Goal: Task Accomplishment & Management: Manage account settings

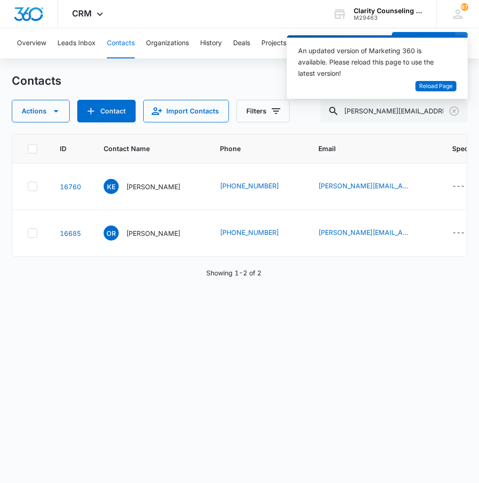
scroll to position [0, 611]
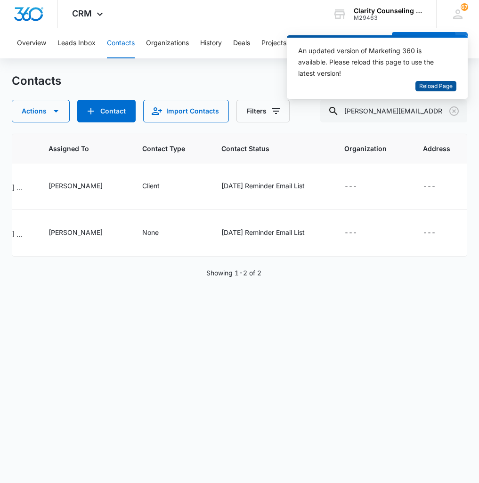
click at [440, 87] on span "Reload Page" at bounding box center [435, 86] width 33 height 9
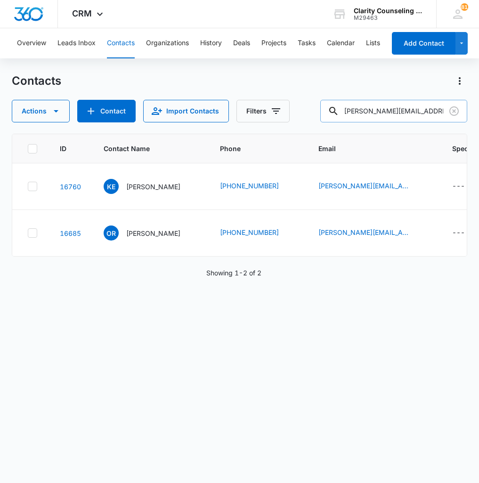
drag, startPoint x: 450, startPoint y: 111, endPoint x: 438, endPoint y: 112, distance: 12.3
click at [449, 111] on icon "Clear" at bounding box center [453, 110] width 11 height 11
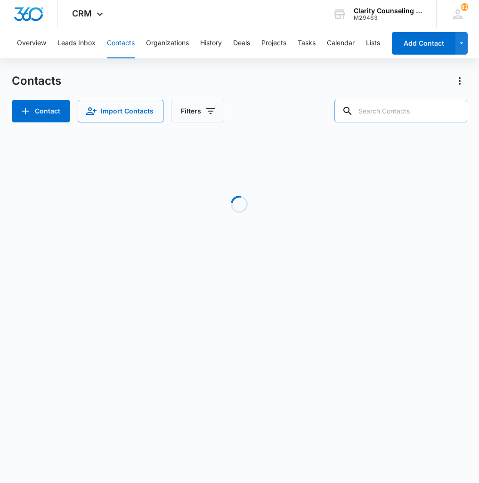
paste input "[EMAIL_ADDRESS][DOMAIN_NAME]"
type input "[EMAIL_ADDRESS][DOMAIN_NAME]"
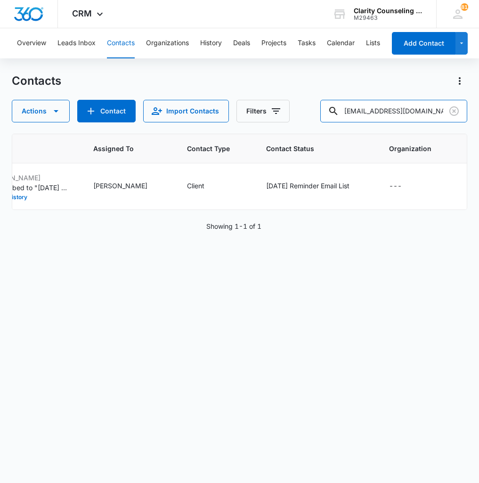
scroll to position [0, 566]
click at [454, 115] on icon "Clear" at bounding box center [453, 110] width 9 height 9
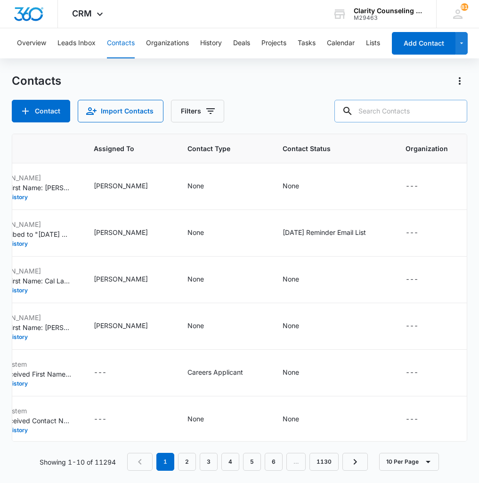
paste input "[EMAIL_ADDRESS][DOMAIN_NAME]"
type input "[EMAIL_ADDRESS][DOMAIN_NAME]"
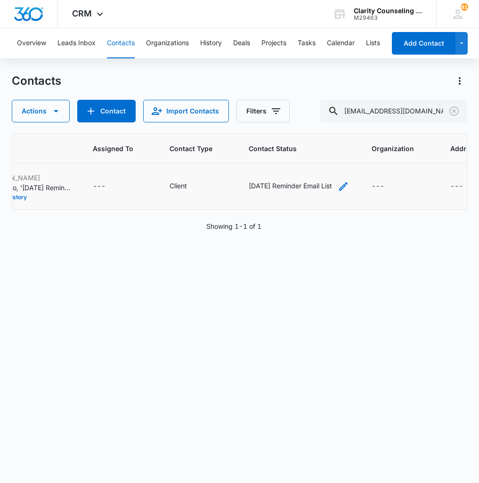
click at [337, 187] on icon "Contact Status - Saturday Reminder Email List - Select to Edit Field" at bounding box center [342, 186] width 11 height 11
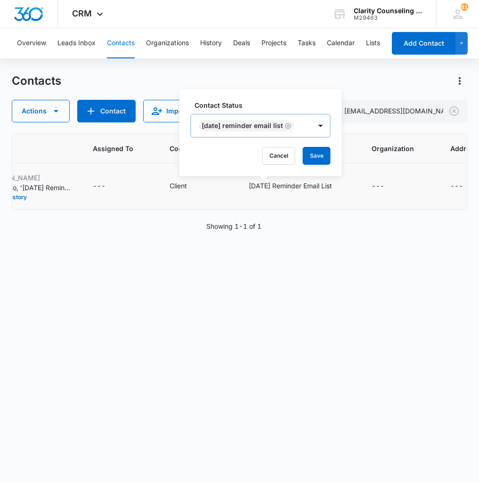
click at [291, 126] on icon "Remove Saturday Reminder Email List" at bounding box center [288, 126] width 6 height 6
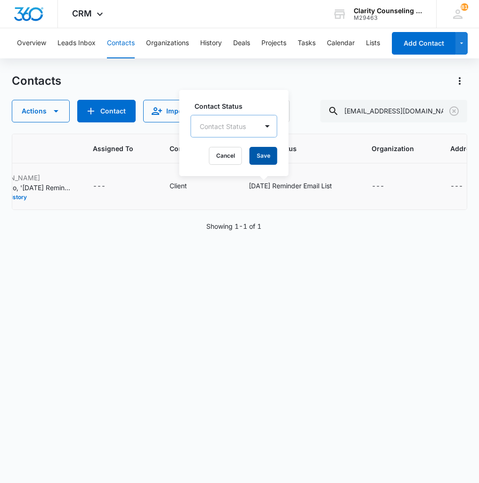
click at [270, 153] on button "Save" at bounding box center [263, 156] width 28 height 18
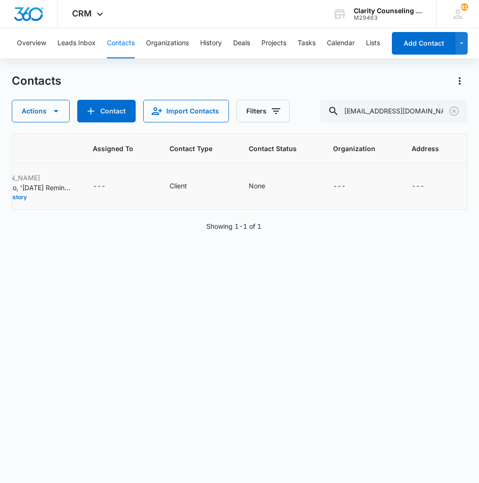
scroll to position [0, 526]
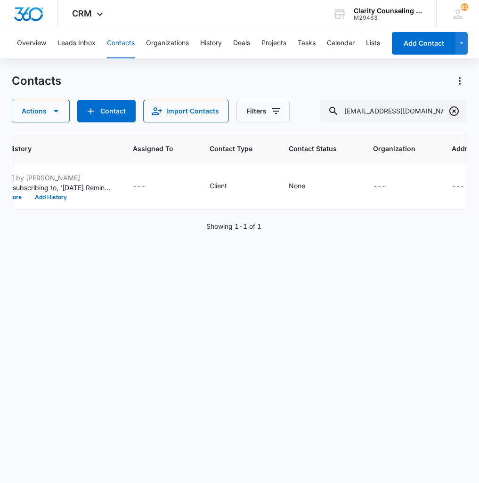
click at [456, 114] on icon "Clear" at bounding box center [453, 110] width 9 height 9
paste input "[EMAIL_ADDRESS][DOMAIN_NAME]"
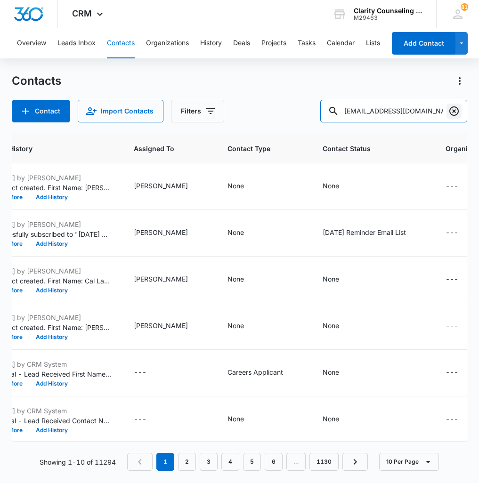
type input "[EMAIL_ADDRESS][DOMAIN_NAME]"
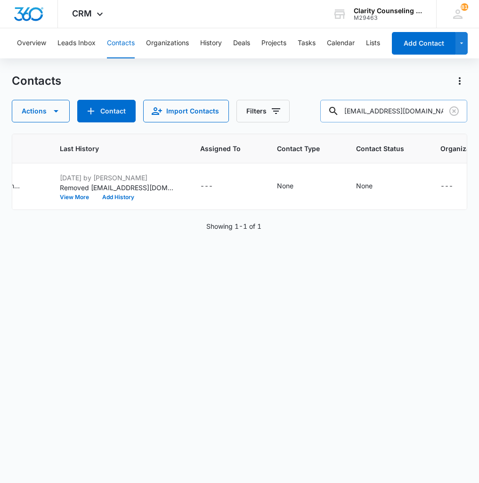
click at [456, 111] on icon "Clear" at bounding box center [453, 110] width 11 height 11
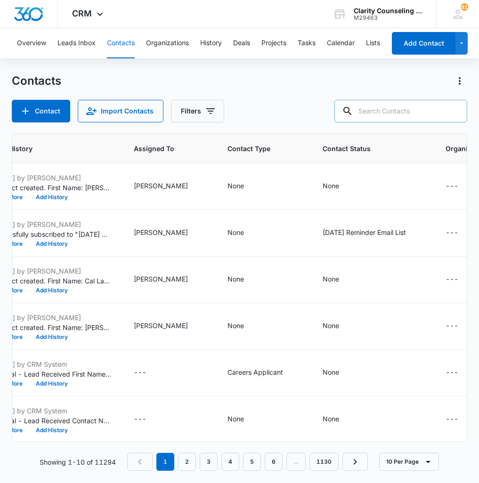
paste input "[EMAIL_ADDRESS][DOMAIN_NAME]"
type input "[EMAIL_ADDRESS][DOMAIN_NAME]"
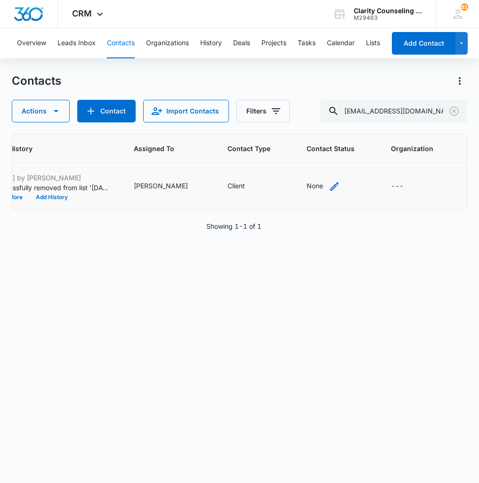
click at [328, 187] on icon "Contact Status - None - Select to Edit Field" at bounding box center [333, 186] width 11 height 11
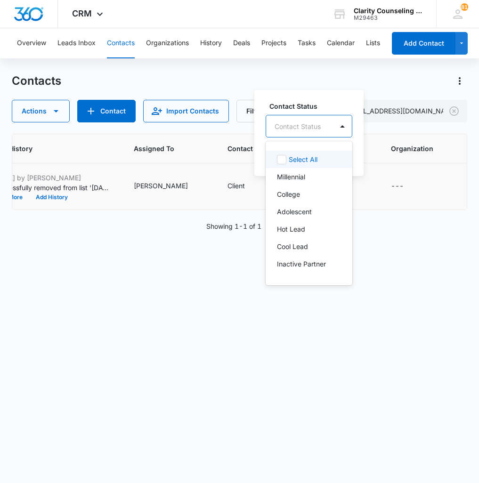
click at [309, 129] on div at bounding box center [297, 126] width 46 height 12
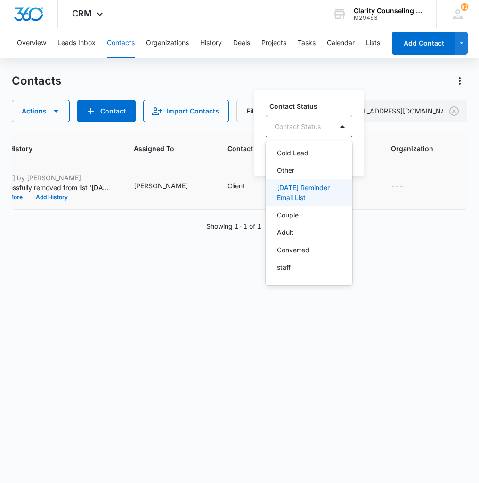
click at [319, 198] on p "[DATE] Reminder Email List" at bounding box center [308, 193] width 62 height 20
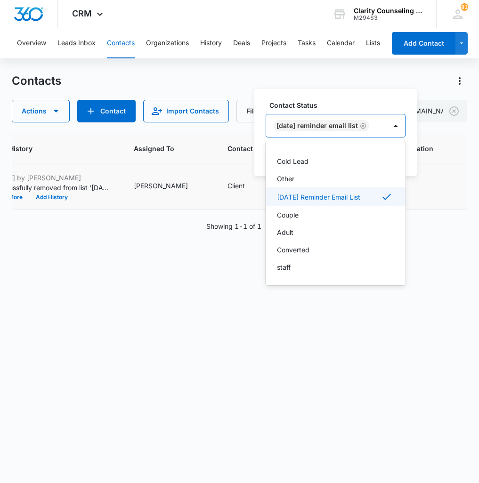
scroll to position [137, 0]
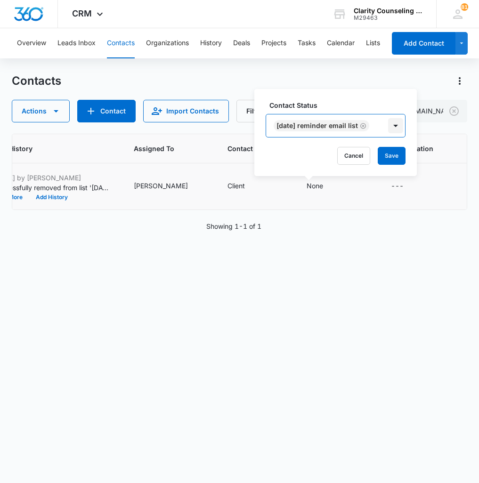
click at [394, 125] on div at bounding box center [395, 125] width 15 height 15
click at [391, 163] on button "Save" at bounding box center [391, 156] width 28 height 18
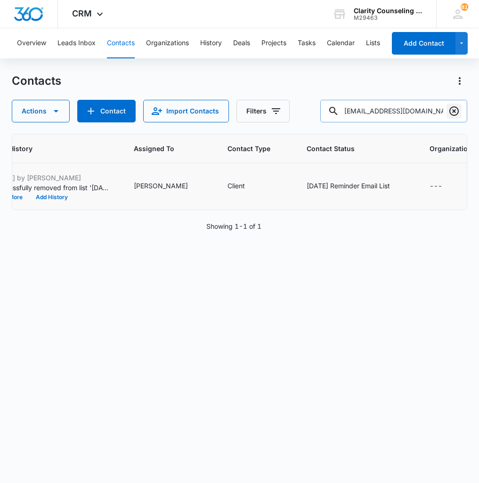
click at [452, 109] on icon "Clear" at bounding box center [453, 110] width 11 height 11
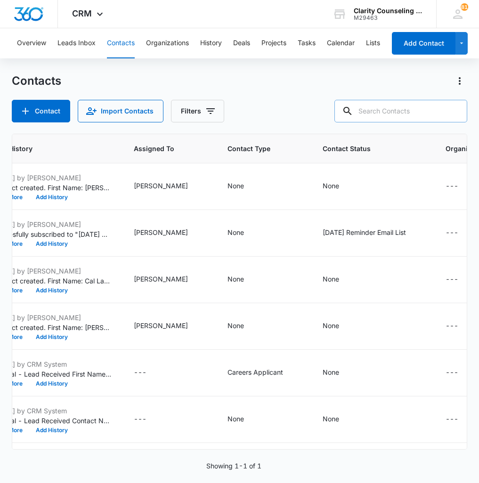
paste input "[EMAIL_ADDRESS][DOMAIN_NAME]"
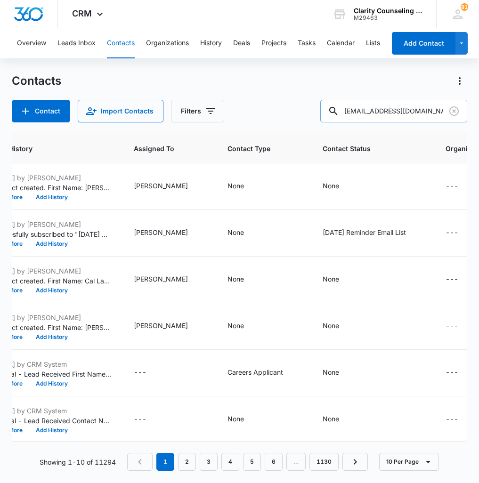
type input "[EMAIL_ADDRESS][DOMAIN_NAME]"
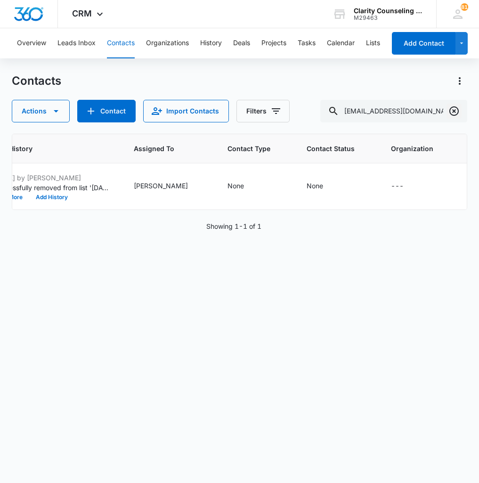
click at [449, 108] on icon "Clear" at bounding box center [453, 110] width 11 height 11
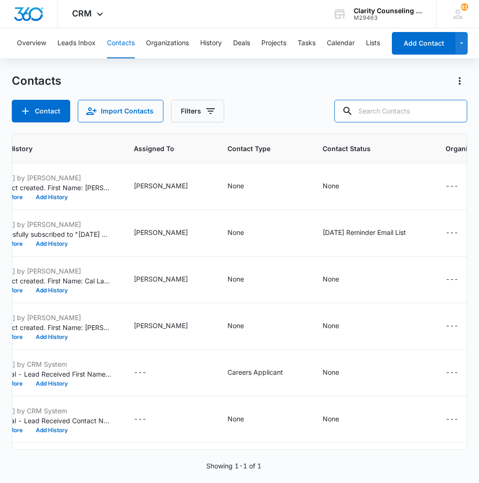
paste input "[PERSON_NAME][EMAIL_ADDRESS][PERSON_NAME][DOMAIN_NAME]"
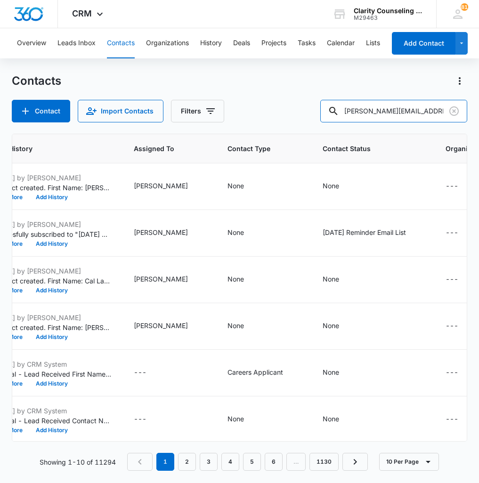
type input "[PERSON_NAME][EMAIL_ADDRESS][PERSON_NAME][DOMAIN_NAME]"
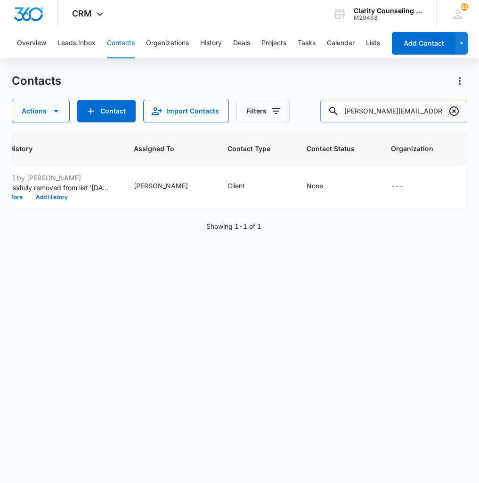
click at [455, 111] on icon "Clear" at bounding box center [453, 110] width 11 height 11
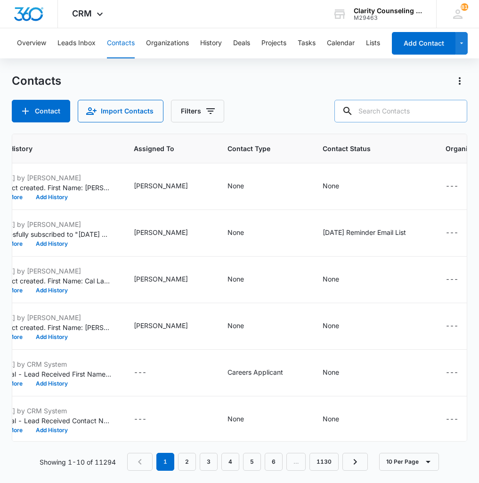
paste input "[EMAIL_ADDRESS][DOMAIN_NAME]"
type input "[EMAIL_ADDRESS][DOMAIN_NAME]"
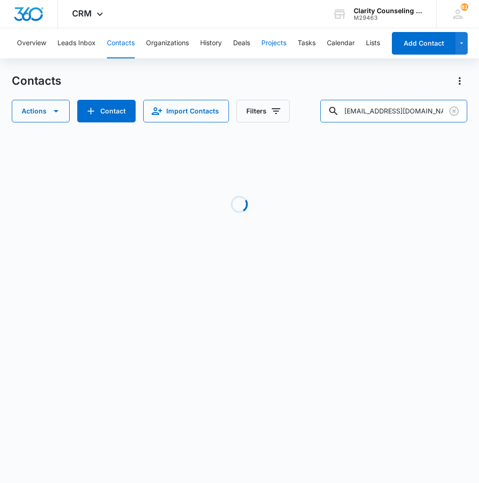
scroll to position [0, 340]
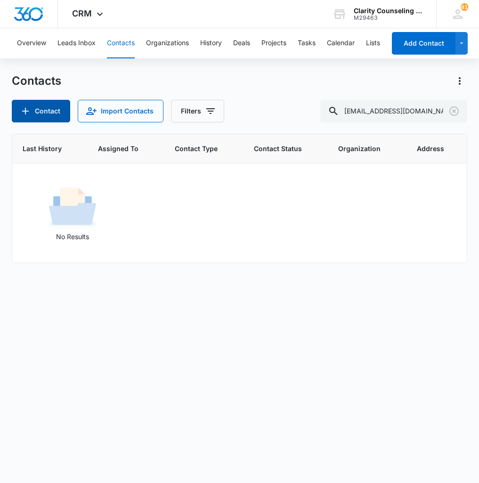
click at [30, 114] on icon "Add Contact" at bounding box center [25, 110] width 11 height 11
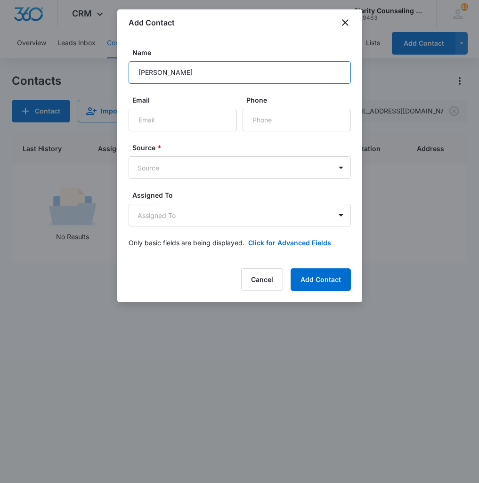
type input "[PERSON_NAME]"
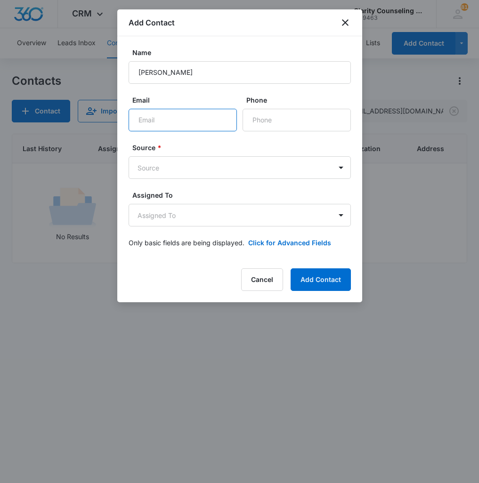
paste input "[EMAIL_ADDRESS][DOMAIN_NAME]"
type input "[EMAIL_ADDRESS][DOMAIN_NAME]"
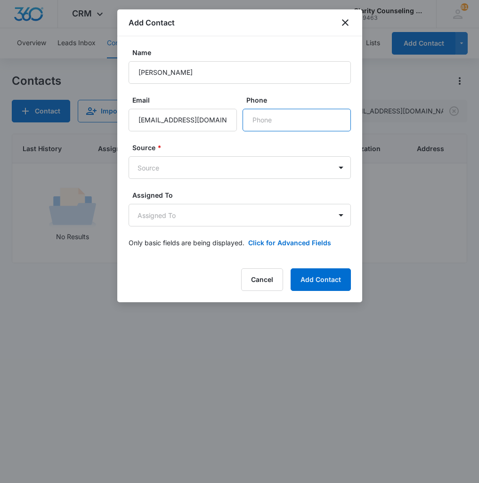
paste input "[PHONE_NUMBER]"
type input "[PHONE_NUMBER]"
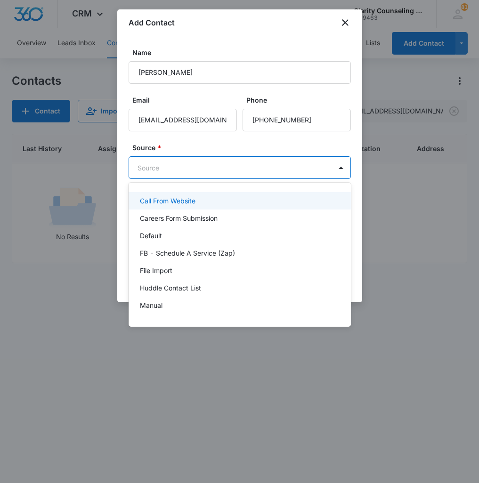
click at [250, 165] on body "CRM Apps Reputation Websites Forms CRM Email Social Content Ads Intelligence Fi…" at bounding box center [239, 241] width 479 height 483
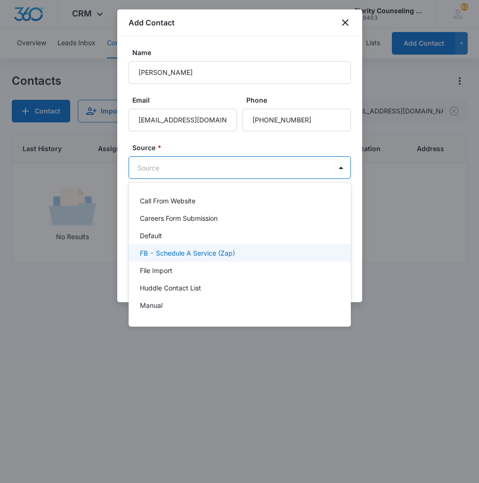
scroll to position [119, 0]
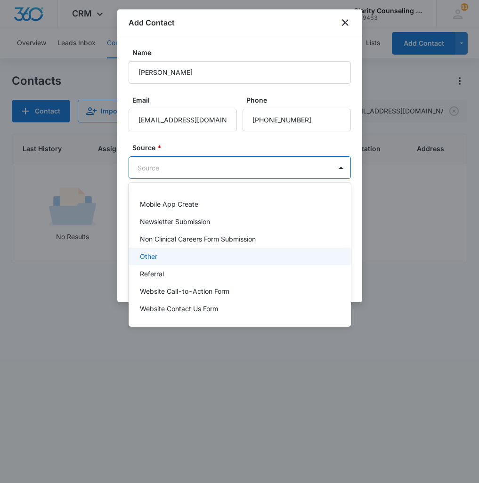
click at [191, 262] on div "Other" at bounding box center [239, 256] width 222 height 17
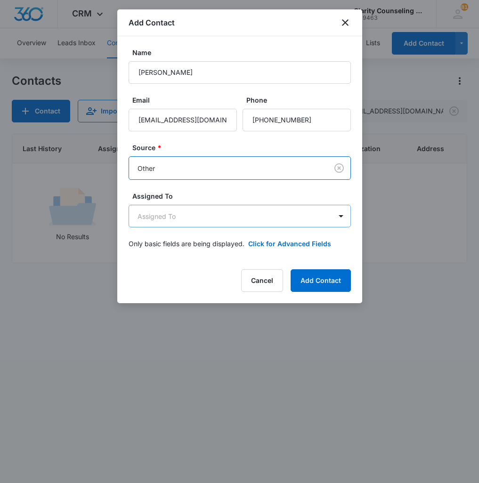
click at [197, 223] on body "CRM Apps Reputation Websites Forms CRM Email Social Content Ads Intelligence Fi…" at bounding box center [239, 241] width 479 height 483
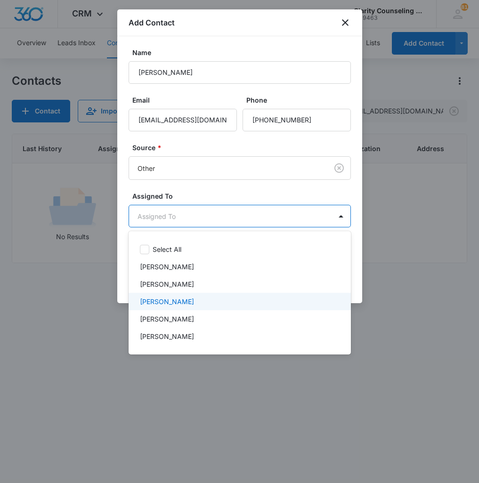
drag, startPoint x: 189, startPoint y: 300, endPoint x: 201, endPoint y: 281, distance: 22.5
click at [189, 300] on div "[PERSON_NAME]" at bounding box center [239, 301] width 198 height 10
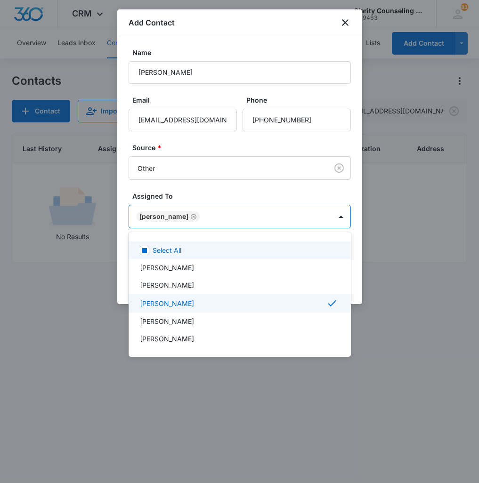
click at [263, 209] on div at bounding box center [239, 241] width 479 height 483
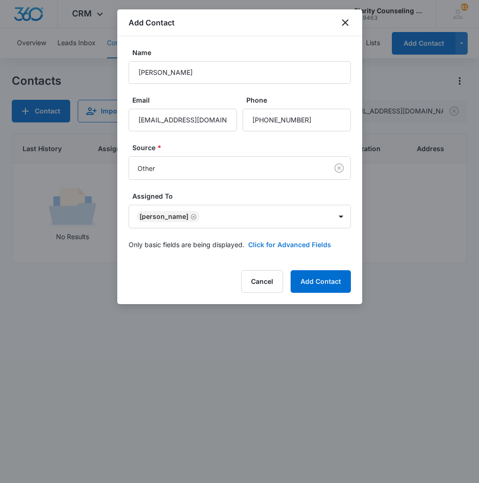
click at [272, 244] on button "Click for Advanced Fields" at bounding box center [289, 245] width 83 height 10
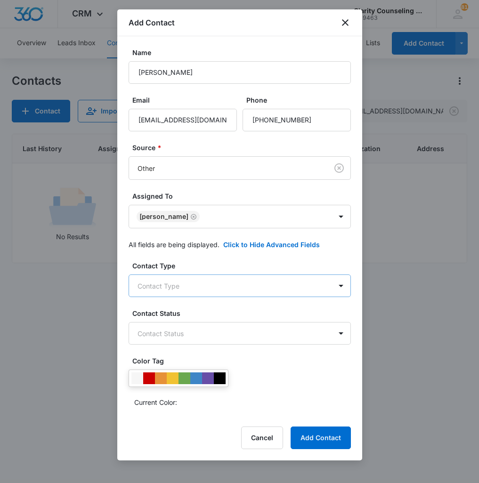
click at [184, 288] on body "CRM Apps Reputation Websites Forms CRM Email Social Content Ads Intelligence Fi…" at bounding box center [239, 241] width 479 height 483
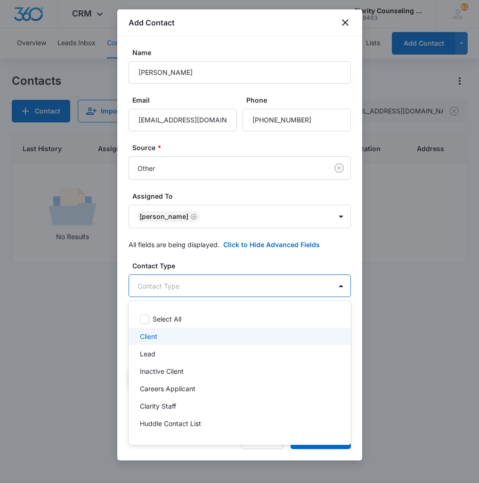
click at [191, 332] on div "Client" at bounding box center [239, 336] width 198 height 10
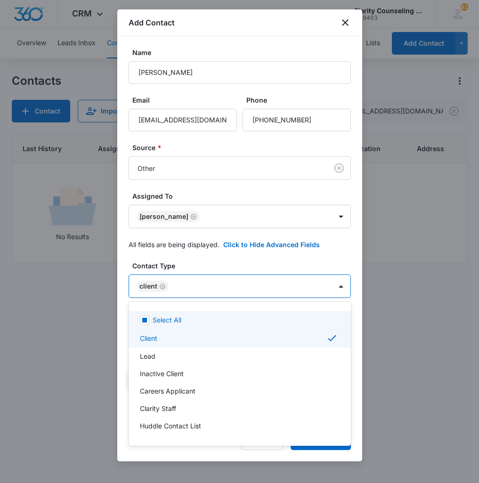
click at [220, 293] on div at bounding box center [239, 241] width 479 height 483
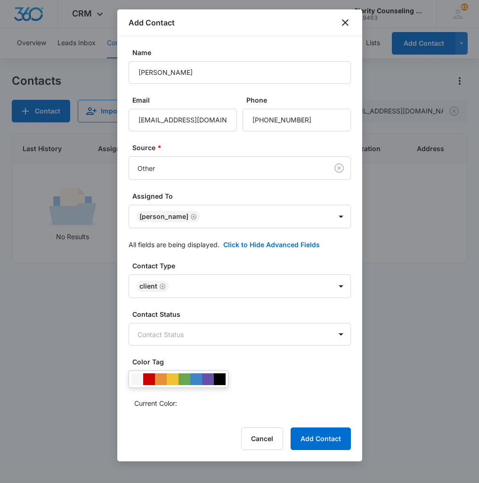
scroll to position [0, 0]
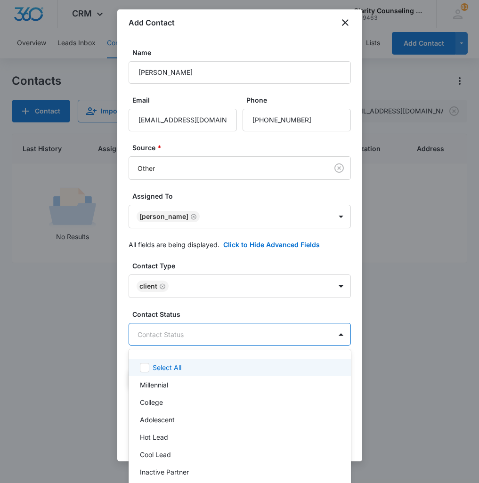
click at [204, 337] on body "CRM Apps Reputation Websites Forms CRM Email Social Content Ads Intelligence Fi…" at bounding box center [239, 241] width 479 height 483
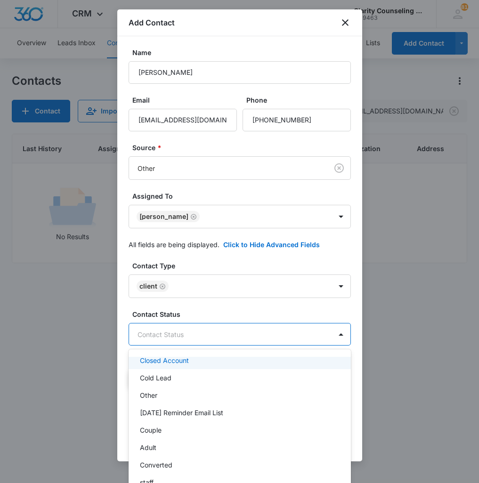
scroll to position [129, 0]
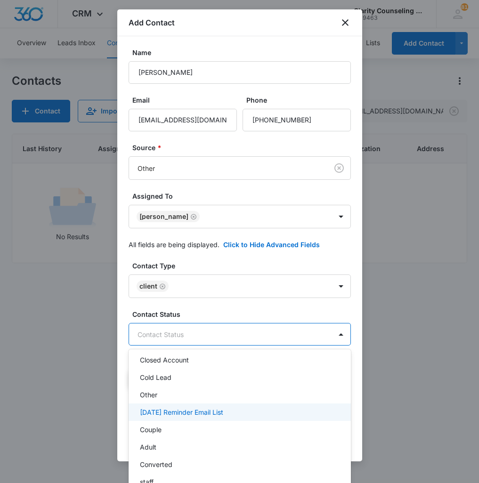
click at [220, 415] on p "[DATE] Reminder Email List" at bounding box center [181, 412] width 83 height 10
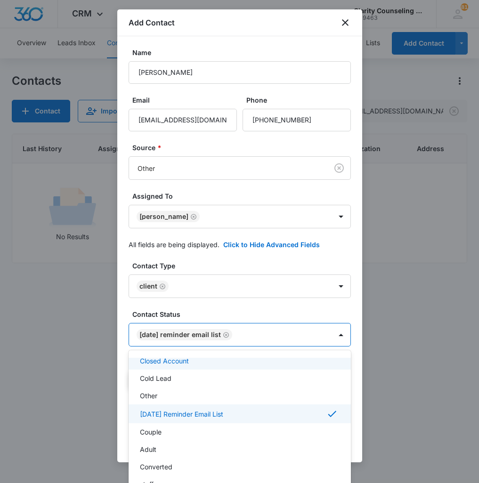
click at [276, 342] on div at bounding box center [239, 241] width 479 height 483
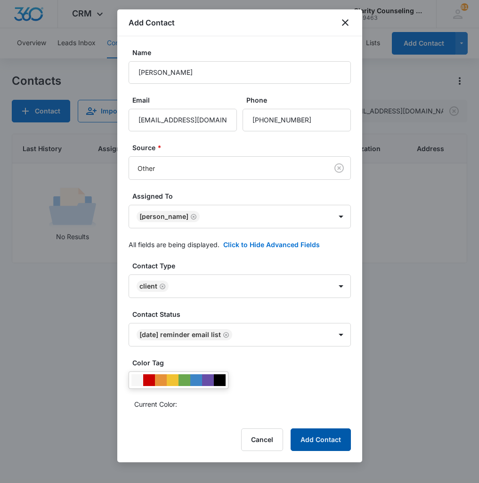
scroll to position [0, 0]
click at [319, 441] on button "Add Contact" at bounding box center [320, 439] width 60 height 23
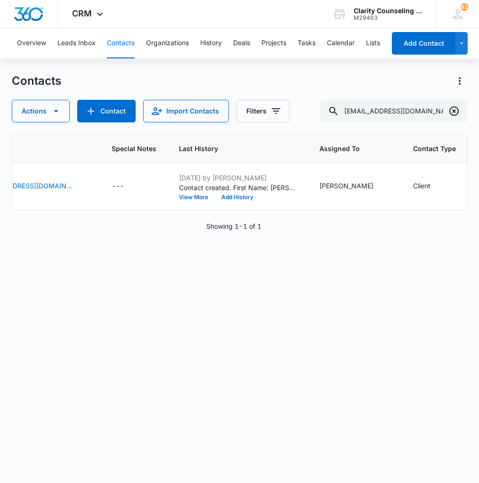
click at [457, 111] on icon "Clear" at bounding box center [453, 110] width 9 height 9
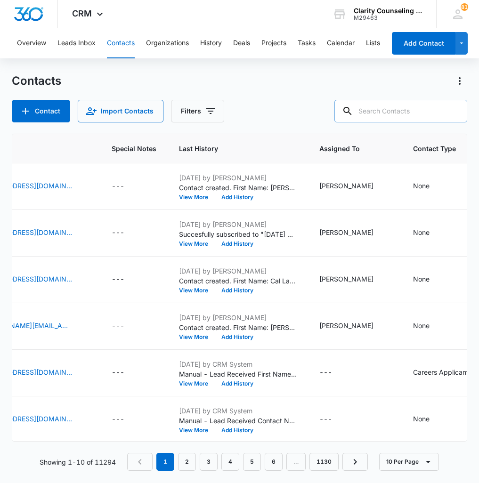
paste input "[EMAIL_ADDRESS][DOMAIN_NAME]"
type input "[EMAIL_ADDRESS][DOMAIN_NAME]"
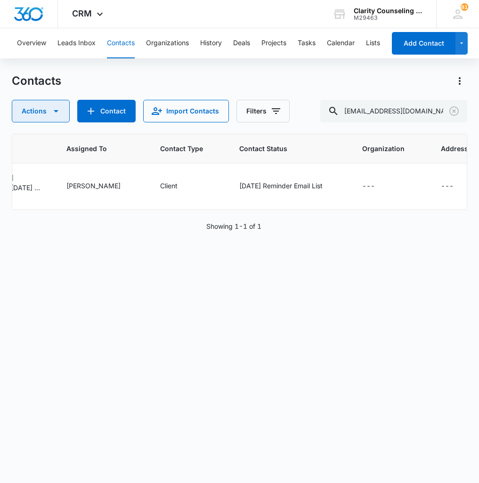
scroll to position [0, 592]
click at [454, 108] on icon "Clear" at bounding box center [453, 110] width 11 height 11
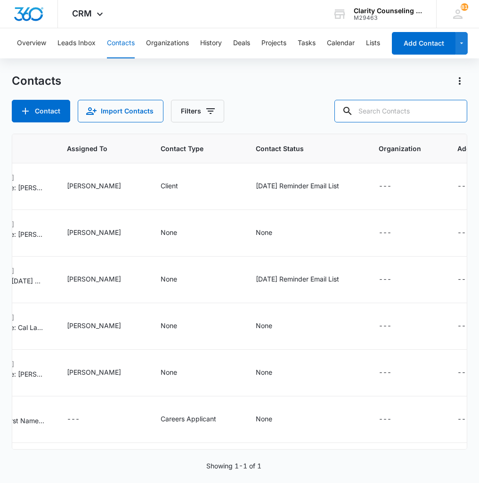
paste input "[PERSON_NAME][EMAIL_ADDRESS][PERSON_NAME][DOMAIN_NAME]"
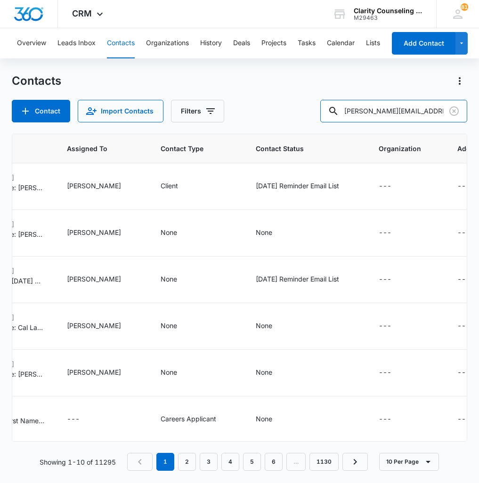
scroll to position [0, 0]
type input "[PERSON_NAME][EMAIL_ADDRESS][PERSON_NAME][DOMAIN_NAME]"
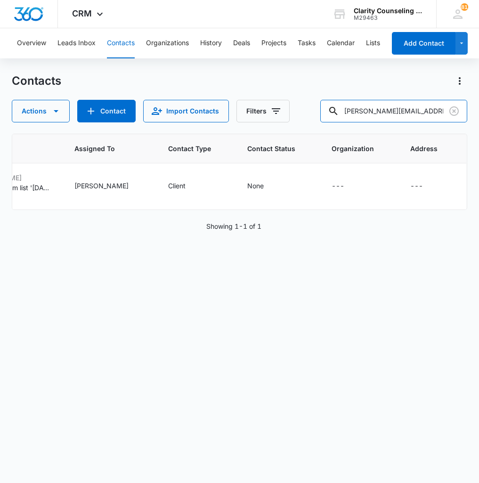
scroll to position [0, 559]
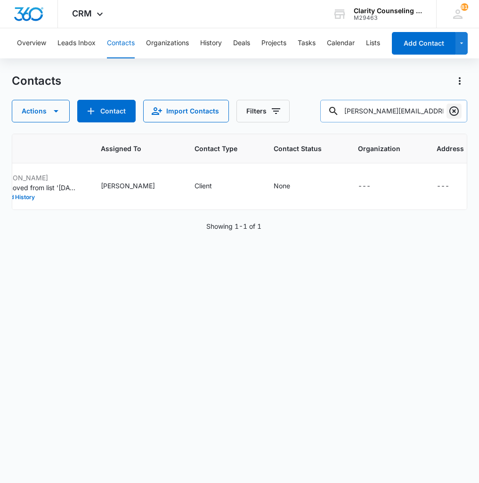
click at [450, 108] on icon "Clear" at bounding box center [453, 110] width 9 height 9
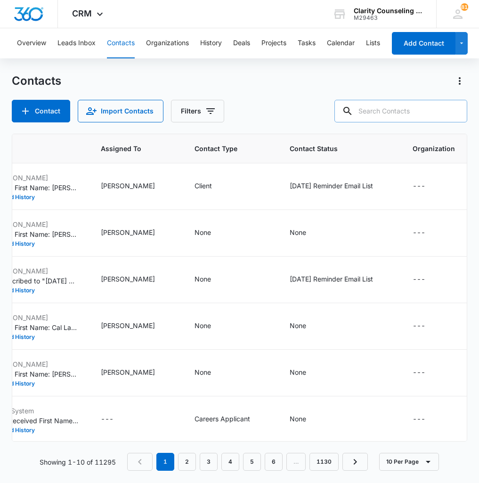
paste input "[EMAIL_ADDRESS][DOMAIN_NAME]"
type input "[EMAIL_ADDRESS][DOMAIN_NAME]"
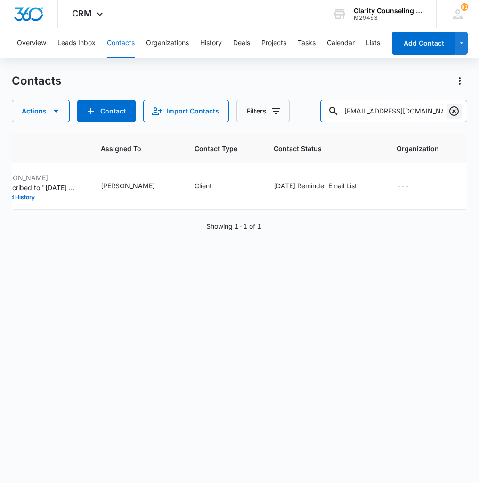
scroll to position [0, 0]
click at [456, 112] on icon "Clear" at bounding box center [453, 110] width 11 height 11
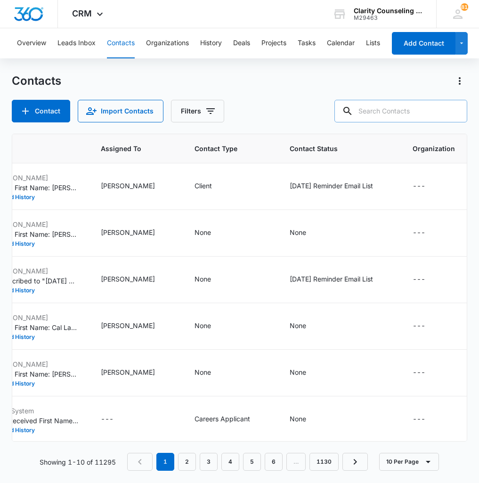
paste input "[EMAIL_ADDRESS][DOMAIN_NAME]"
type input "[EMAIL_ADDRESS][DOMAIN_NAME]"
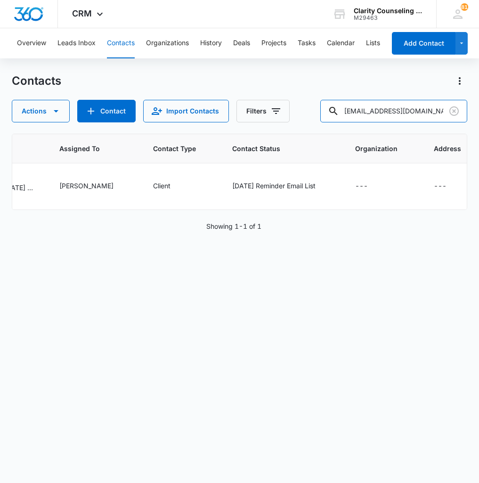
scroll to position [0, 557]
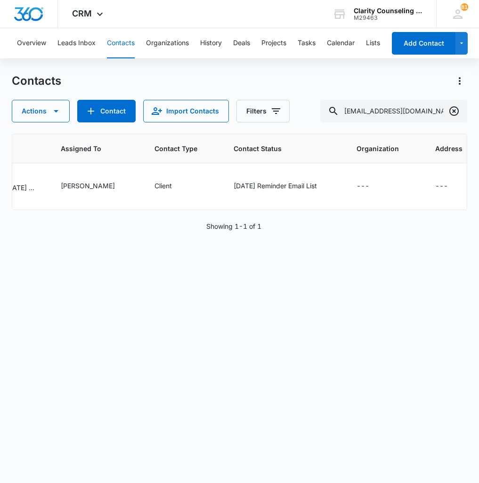
click at [454, 111] on icon "Clear" at bounding box center [453, 110] width 9 height 9
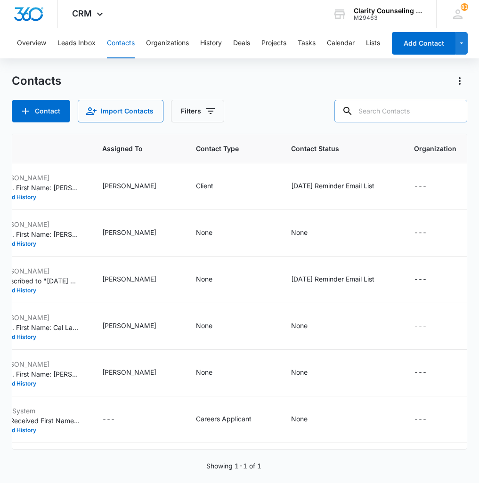
paste input "[EMAIL_ADDRESS][DOMAIN_NAME]"
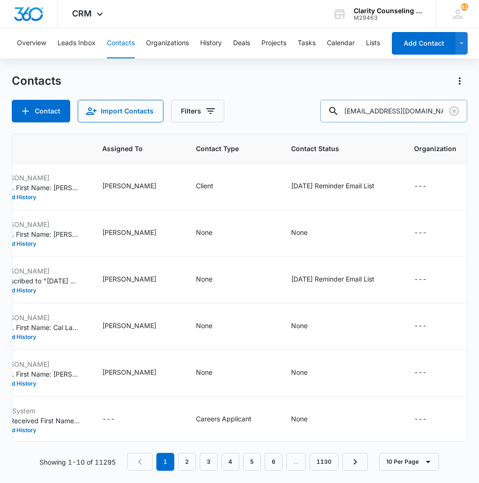
type input "[EMAIL_ADDRESS][DOMAIN_NAME]"
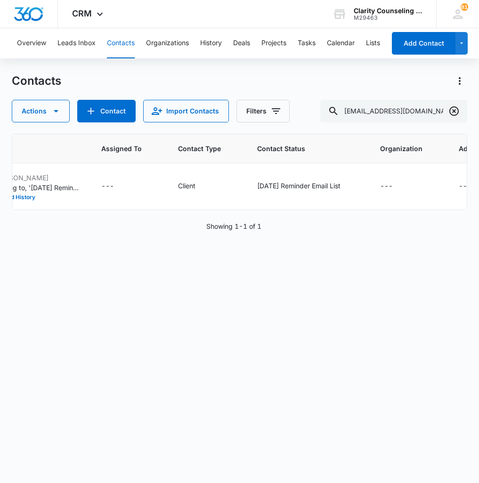
click at [455, 113] on icon "Clear" at bounding box center [453, 110] width 11 height 11
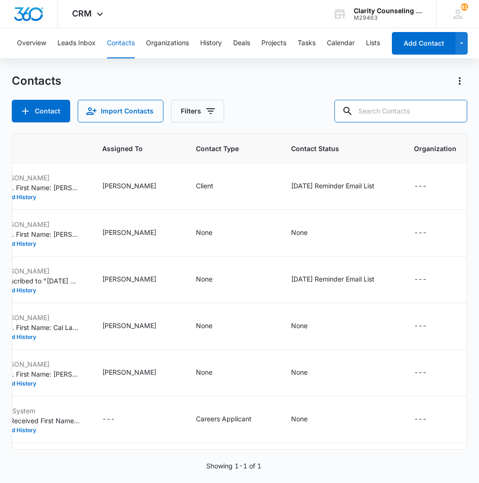
paste input "[EMAIL_ADDRESS][DOMAIN_NAME]"
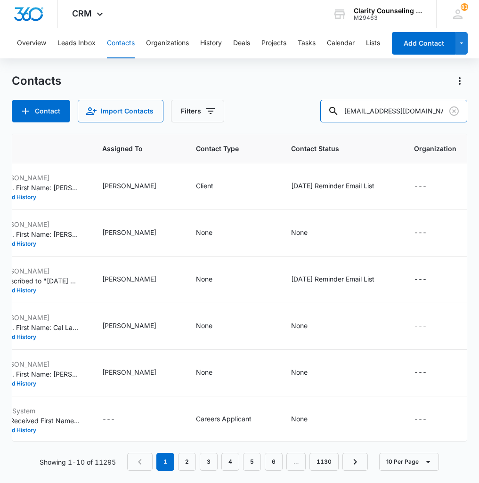
type input "[EMAIL_ADDRESS][DOMAIN_NAME]"
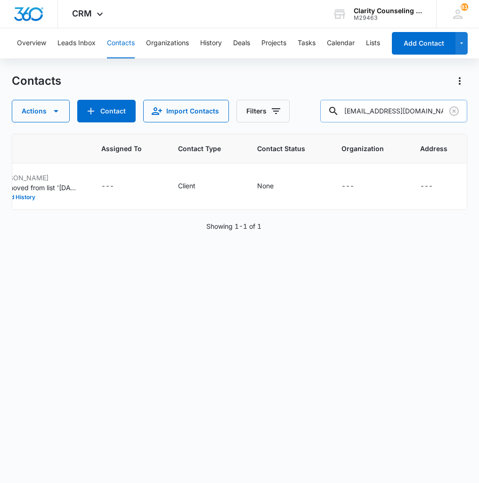
scroll to position [0, 548]
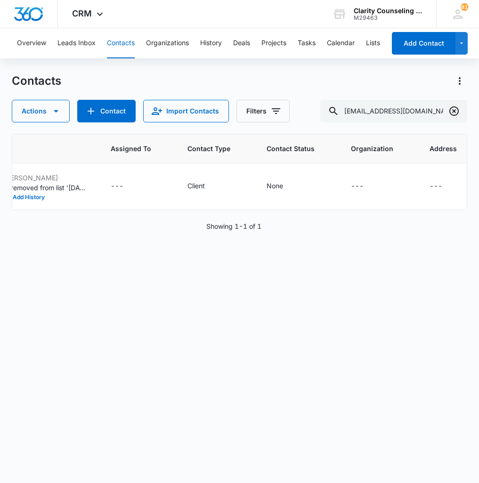
click at [456, 114] on icon "Clear" at bounding box center [453, 110] width 9 height 9
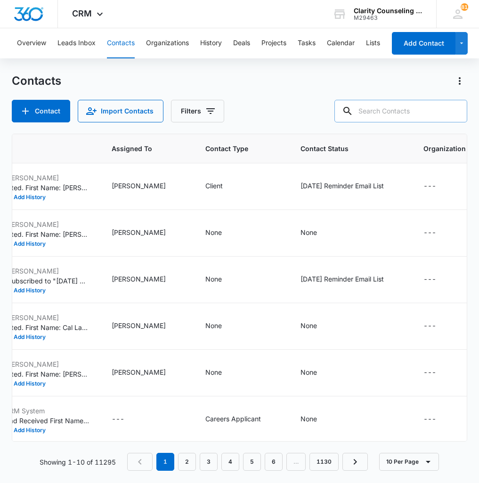
paste input "[EMAIL_ADDRESS][DOMAIN_NAME]"
type input "[EMAIL_ADDRESS][DOMAIN_NAME]"
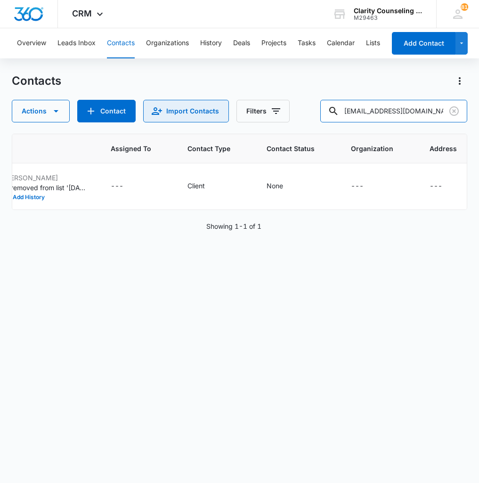
scroll to position [0, 517]
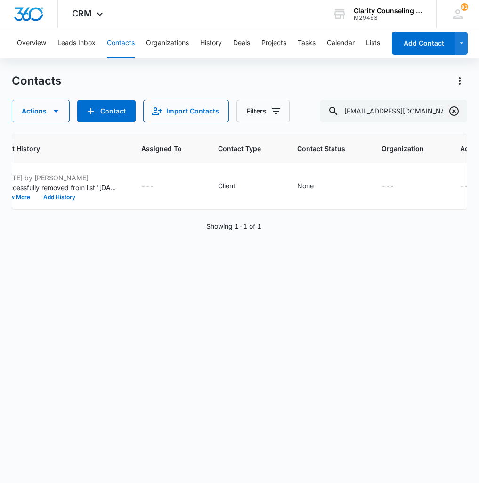
click at [454, 111] on icon "Clear" at bounding box center [453, 110] width 9 height 9
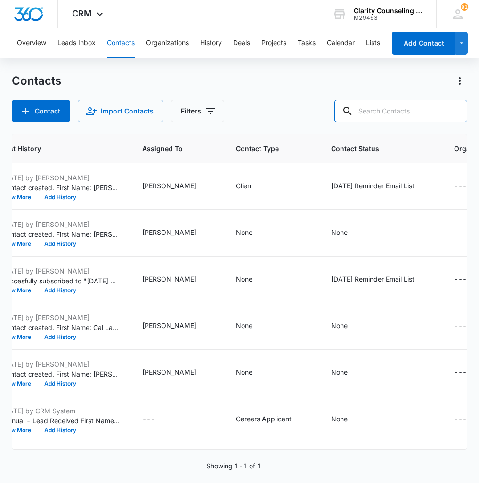
paste input "[EMAIL_ADDRESS][DOMAIN_NAME]"
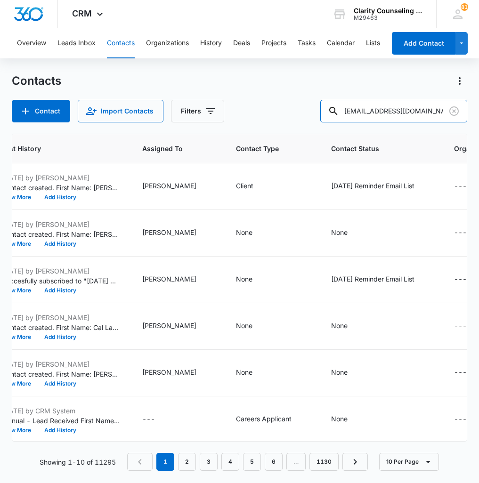
scroll to position [0, 0]
type input "[EMAIL_ADDRESS][DOMAIN_NAME]"
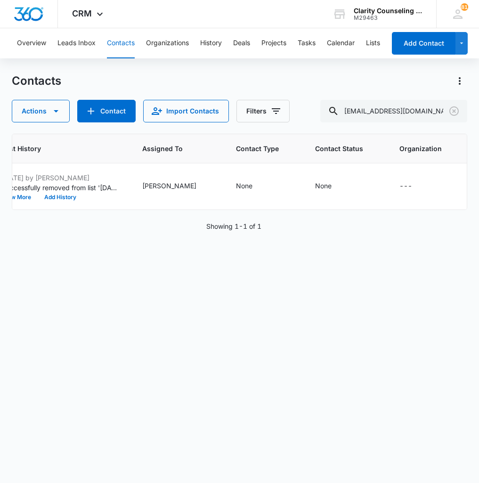
click at [452, 114] on icon "Clear" at bounding box center [453, 110] width 11 height 11
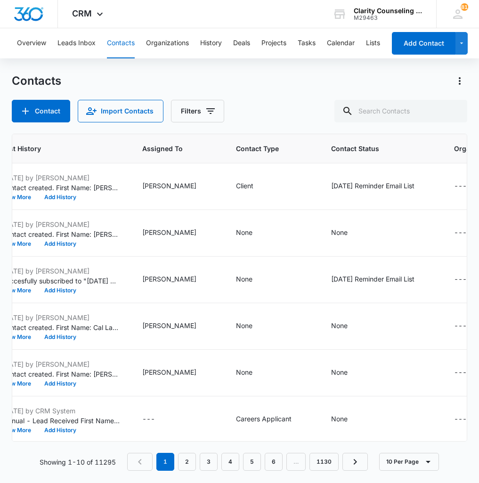
click at [453, 113] on div at bounding box center [453, 111] width 15 height 23
click at [418, 113] on input "text" at bounding box center [400, 111] width 133 height 23
paste input "[EMAIL_ADDRESS][DOMAIN_NAME]"
type input "[EMAIL_ADDRESS][DOMAIN_NAME]"
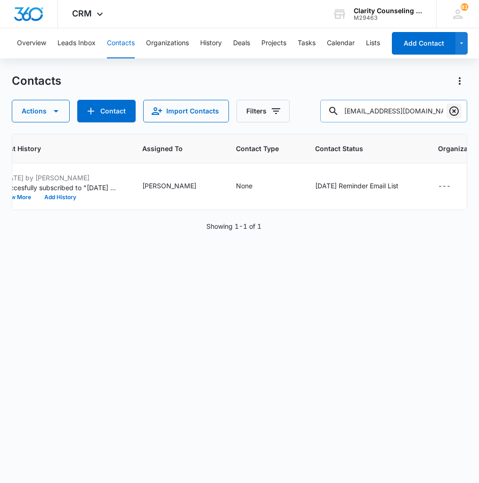
click at [448, 108] on icon "Clear" at bounding box center [453, 110] width 11 height 11
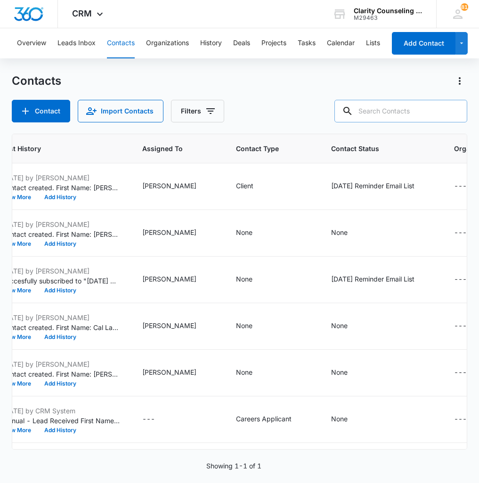
paste input "[EMAIL_ADDRESS][PERSON_NAME][DOMAIN_NAME]"
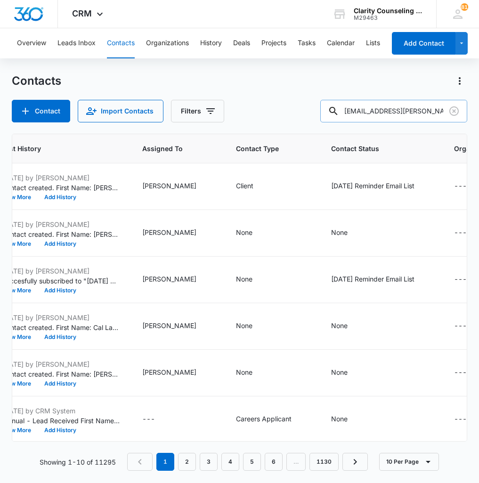
type input "[EMAIL_ADDRESS][PERSON_NAME][DOMAIN_NAME]"
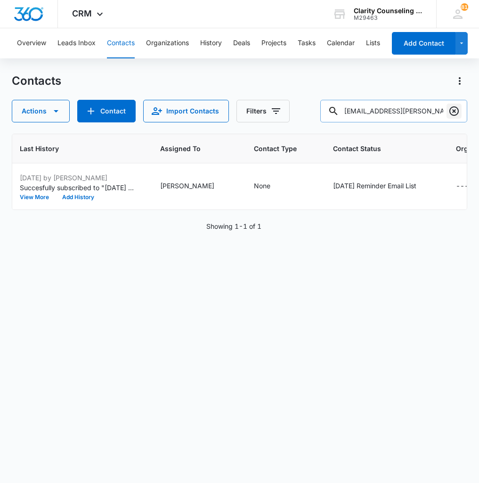
click at [456, 109] on icon "Clear" at bounding box center [453, 110] width 11 height 11
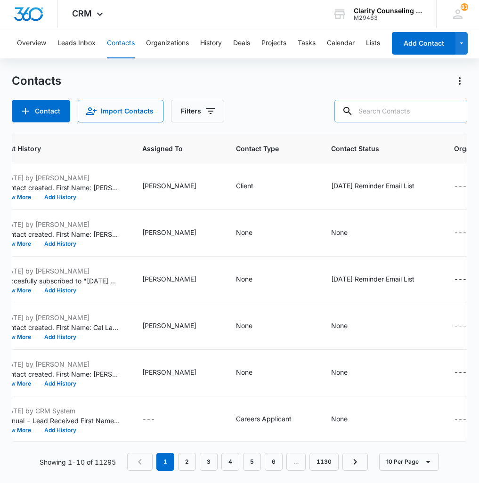
paste input "[EMAIL_ADDRESS][DOMAIN_NAME]"
type input "[EMAIL_ADDRESS][DOMAIN_NAME]"
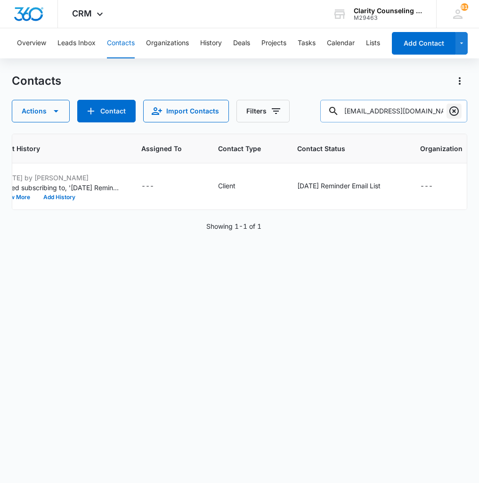
click at [455, 112] on icon "Clear" at bounding box center [453, 110] width 9 height 9
paste input "[EMAIL_ADDRESS][DOMAIN_NAME]"
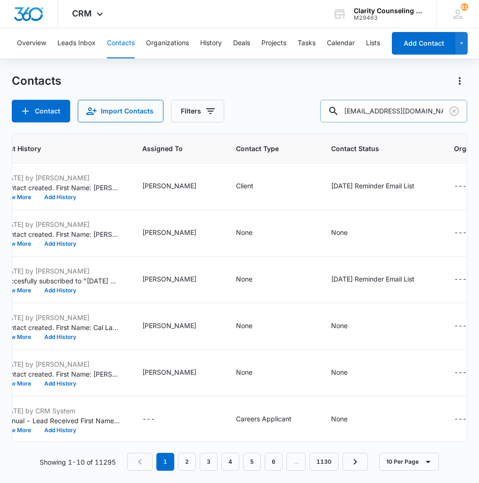
type input "[EMAIL_ADDRESS][DOMAIN_NAME]"
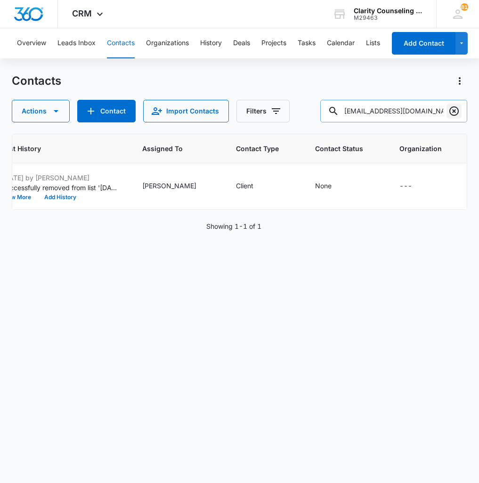
click at [460, 111] on button "Clear" at bounding box center [453, 111] width 15 height 15
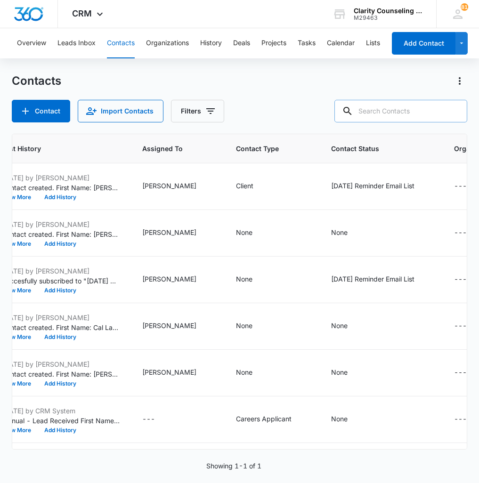
paste input "[EMAIL_ADDRESS][DOMAIN_NAME]"
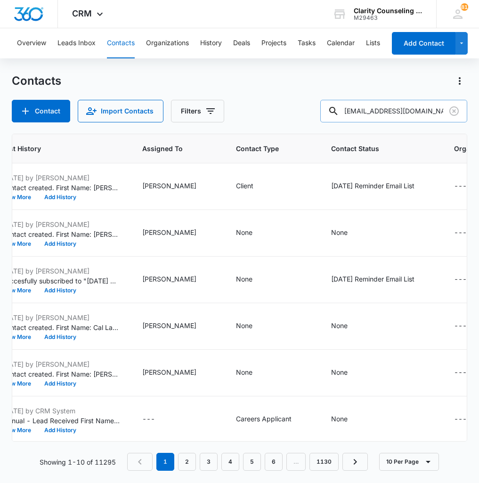
type input "[EMAIL_ADDRESS][DOMAIN_NAME]"
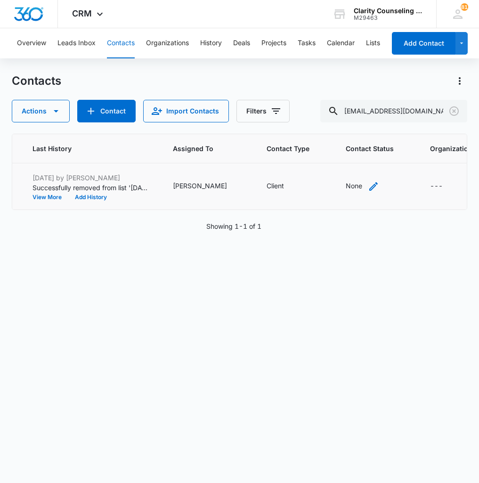
click at [345, 190] on div "None" at bounding box center [353, 186] width 16 height 10
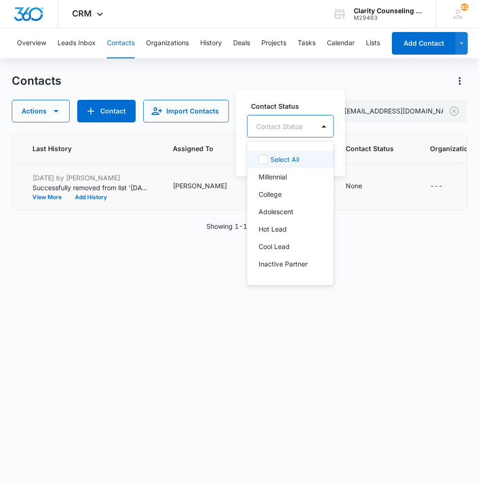
click at [310, 125] on div "Contact Status" at bounding box center [281, 126] width 67 height 21
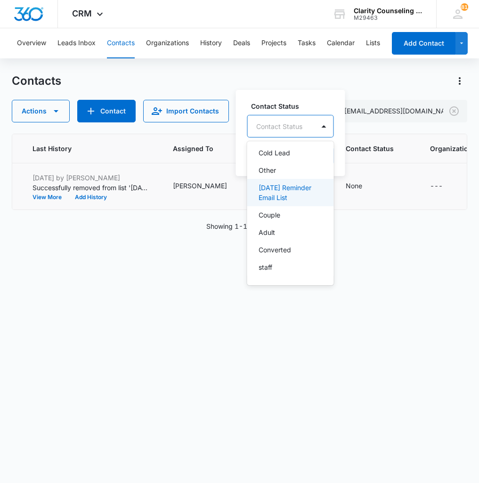
click at [310, 189] on p "[DATE] Reminder Email List" at bounding box center [289, 193] width 62 height 20
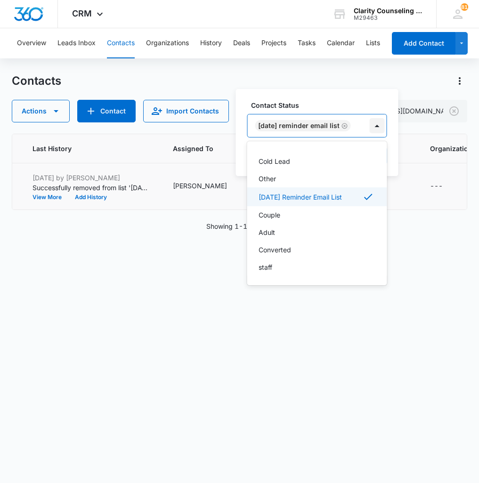
scroll to position [137, 0]
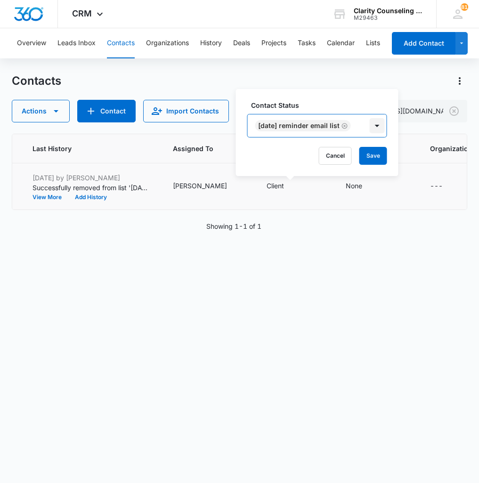
click at [376, 127] on div at bounding box center [376, 125] width 15 height 15
click at [376, 151] on button "Save" at bounding box center [373, 156] width 28 height 18
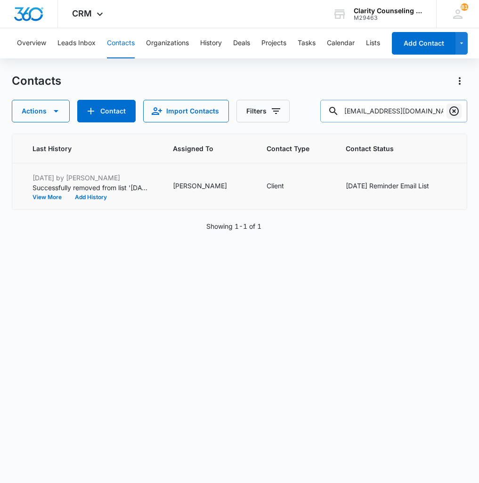
click at [449, 112] on icon "Clear" at bounding box center [453, 110] width 9 height 9
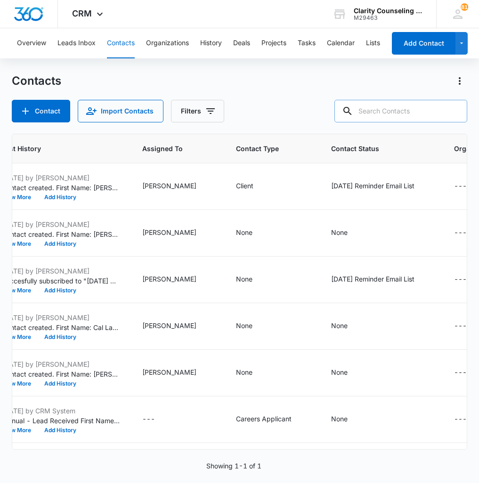
paste input "[PERSON_NAME][EMAIL_ADDRESS][DOMAIN_NAME]"
type input "[PERSON_NAME][EMAIL_ADDRESS][DOMAIN_NAME]"
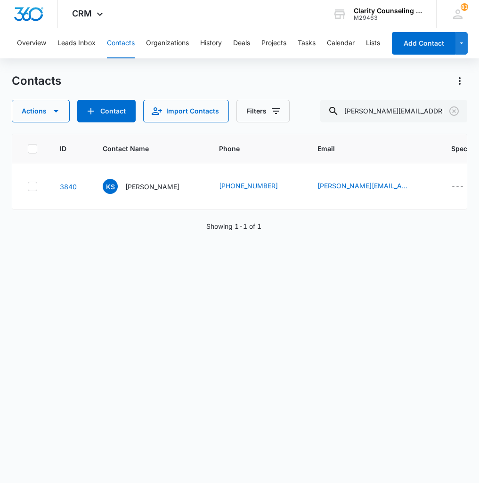
scroll to position [0, 0]
click at [456, 110] on icon "Clear" at bounding box center [453, 110] width 11 height 11
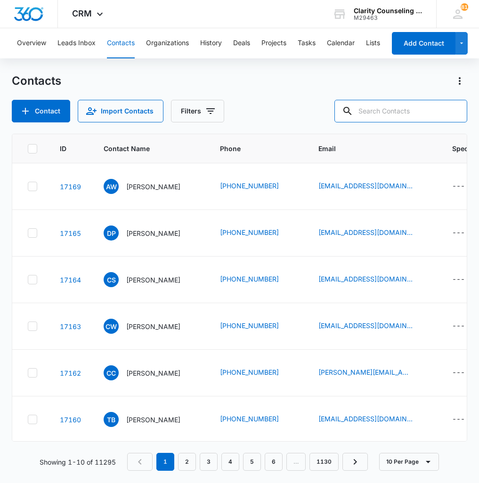
paste input "[EMAIL_ADDRESS][DOMAIN_NAME]"
type input "[EMAIL_ADDRESS][DOMAIN_NAME]"
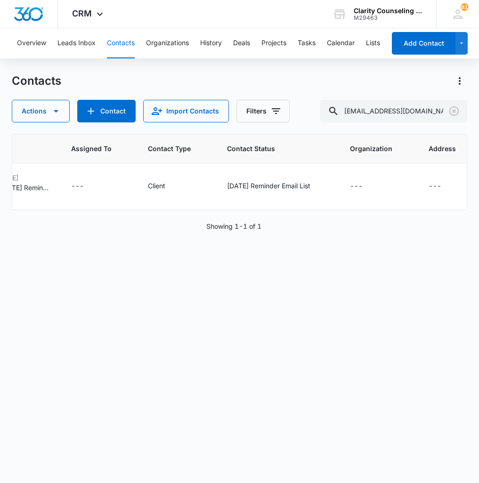
scroll to position [0, 587]
click at [449, 106] on icon "Clear" at bounding box center [453, 110] width 11 height 11
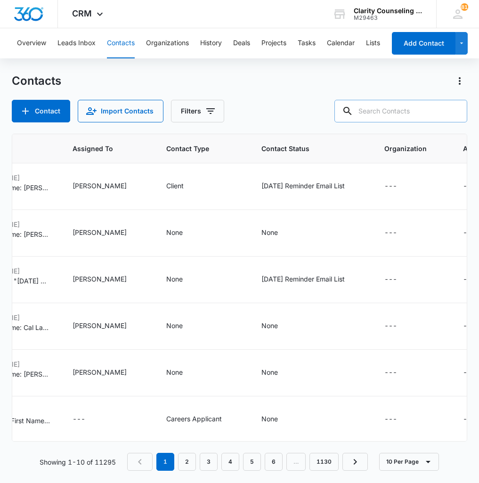
paste input "[EMAIL_ADDRESS][DOMAIN_NAME]"
type input "[EMAIL_ADDRESS][DOMAIN_NAME]"
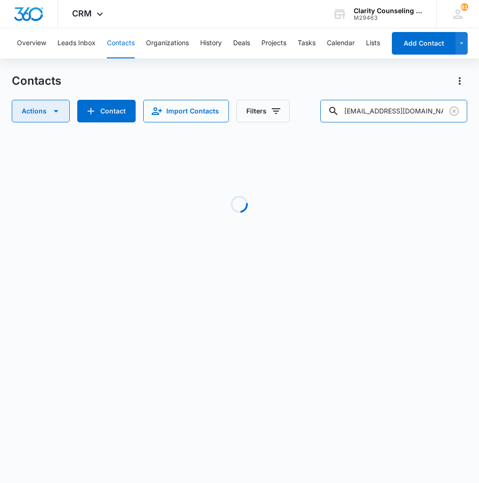
scroll to position [0, 580]
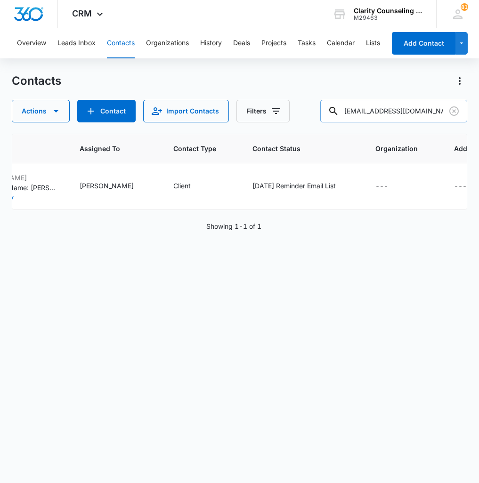
click at [445, 112] on input "[EMAIL_ADDRESS][DOMAIN_NAME]" at bounding box center [393, 111] width 147 height 23
click at [451, 112] on icon "Clear" at bounding box center [453, 110] width 11 height 11
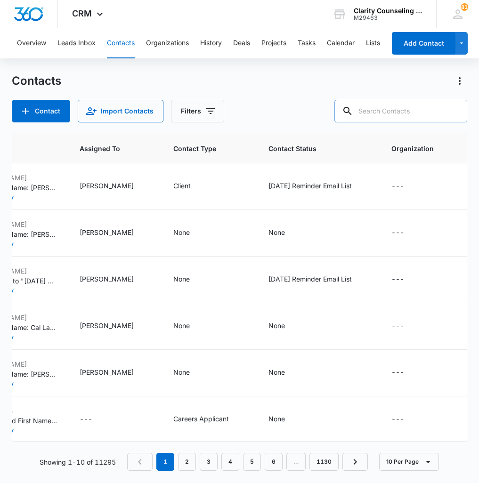
paste input "[EMAIL_ADDRESS][DOMAIN_NAME]"
type input "[EMAIL_ADDRESS][DOMAIN_NAME]"
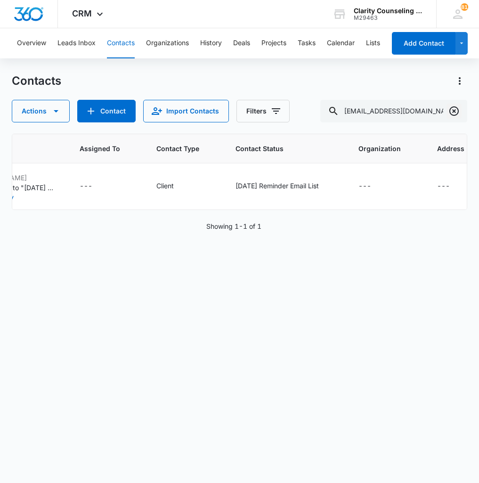
click at [454, 112] on icon "Clear" at bounding box center [453, 110] width 11 height 11
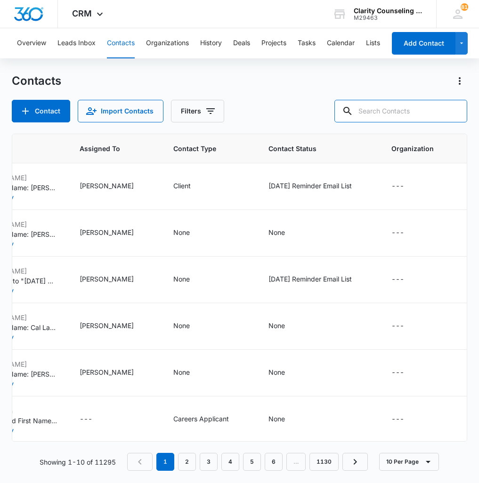
paste input "[EMAIL_ADDRESS][DOMAIN_NAME]"
type input "[EMAIL_ADDRESS][DOMAIN_NAME]"
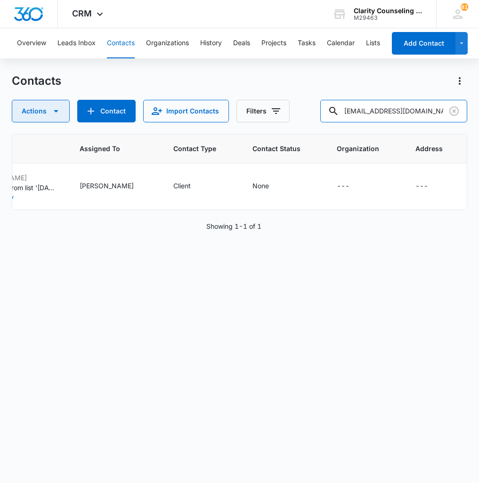
scroll to position [0, 542]
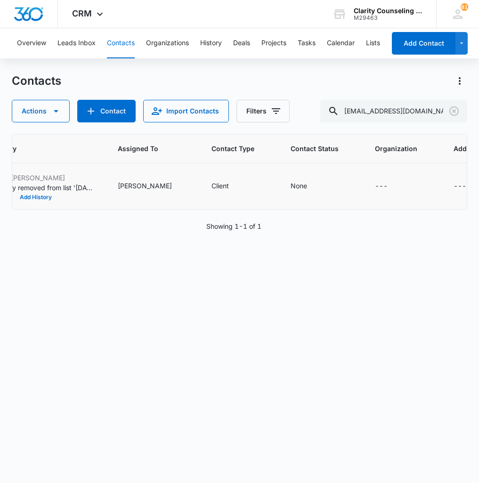
click at [279, 193] on td "None" at bounding box center [321, 186] width 84 height 47
click at [290, 189] on div "None" at bounding box center [306, 186] width 33 height 11
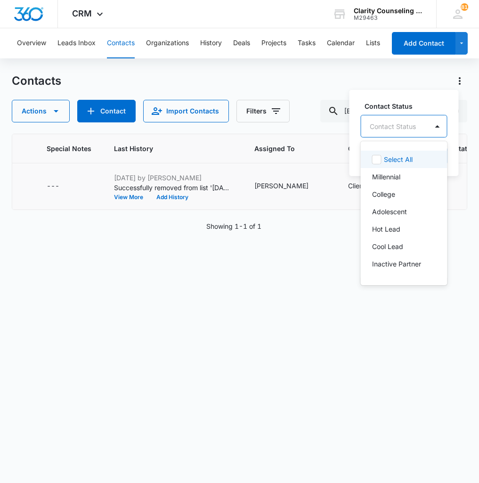
click at [402, 128] on div at bounding box center [392, 126] width 46 height 12
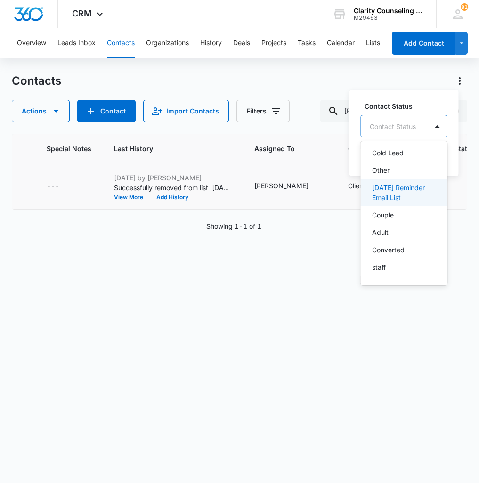
click at [382, 188] on p "[DATE] Reminder Email List" at bounding box center [403, 193] width 62 height 20
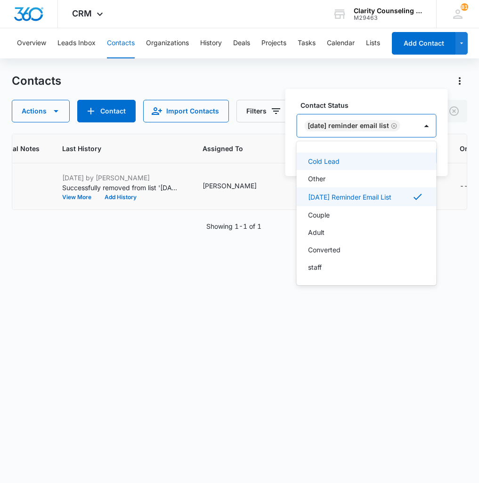
scroll to position [0, 462]
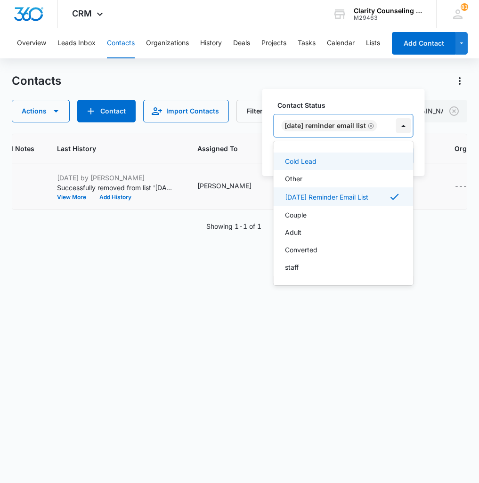
click at [410, 128] on div at bounding box center [403, 125] width 15 height 15
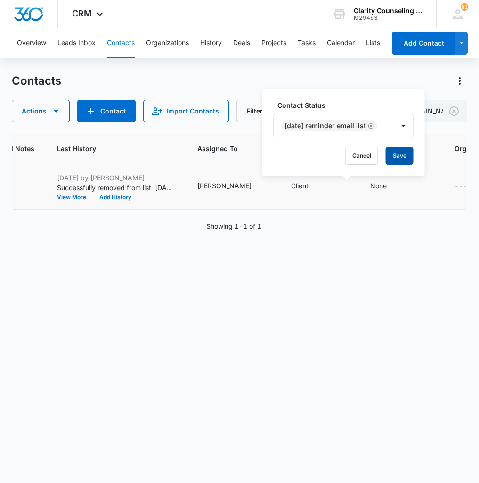
click at [404, 157] on button "Save" at bounding box center [399, 156] width 28 height 18
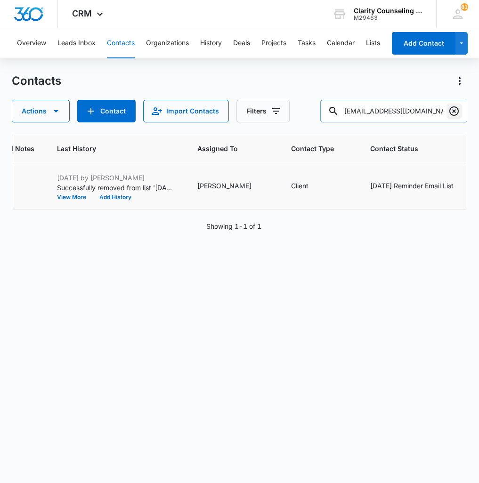
click at [455, 110] on icon "Clear" at bounding box center [453, 110] width 9 height 9
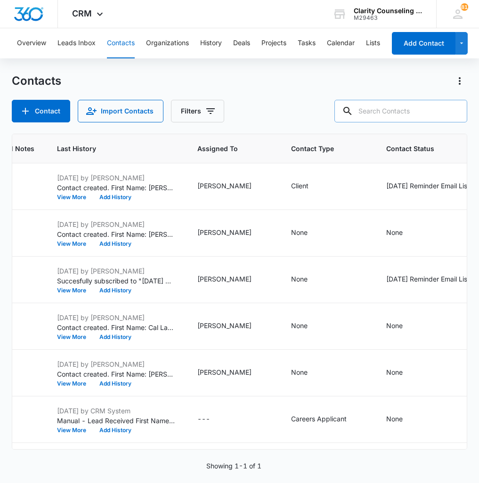
paste input "[EMAIL_ADDRESS][DOMAIN_NAME]"
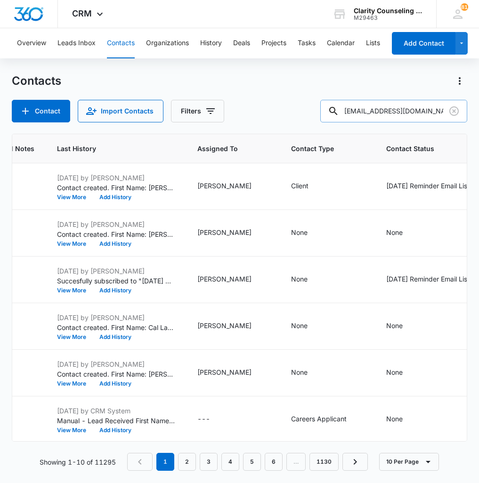
type input "[EMAIL_ADDRESS][DOMAIN_NAME]"
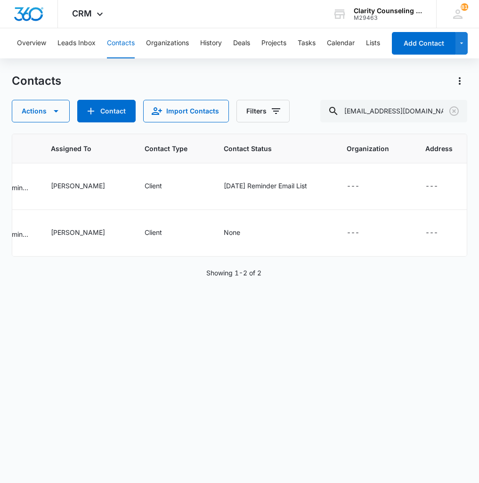
scroll to position [0, 608]
click at [315, 186] on icon "Contact Status - Saturday Reminder Email List - Select to Edit Field" at bounding box center [319, 186] width 8 height 8
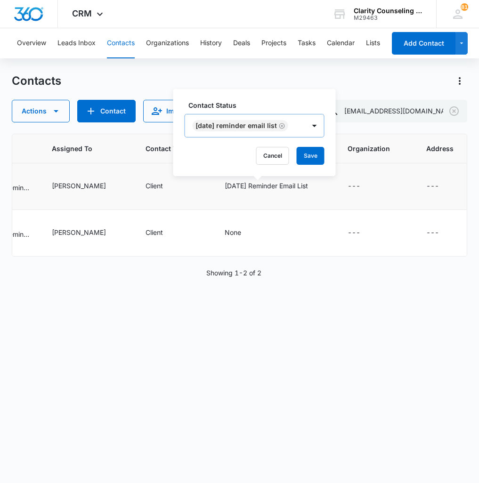
click at [285, 125] on icon "Remove Saturday Reminder Email List" at bounding box center [282, 125] width 7 height 7
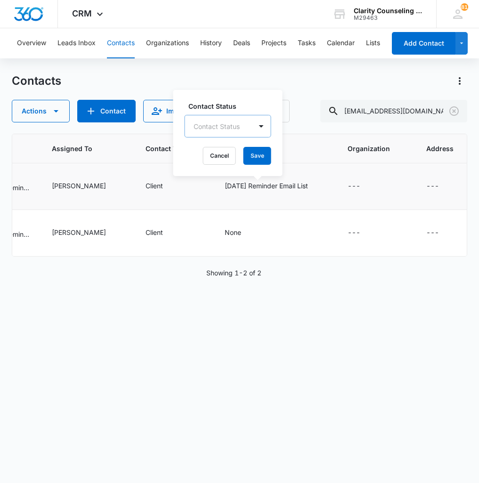
click at [255, 166] on div "Contact Status Contact Status Cancel Save" at bounding box center [227, 133] width 109 height 86
click at [259, 160] on button "Save" at bounding box center [257, 156] width 28 height 18
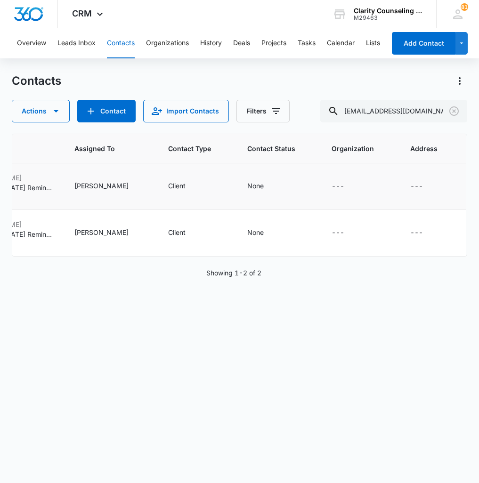
scroll to position [0, 561]
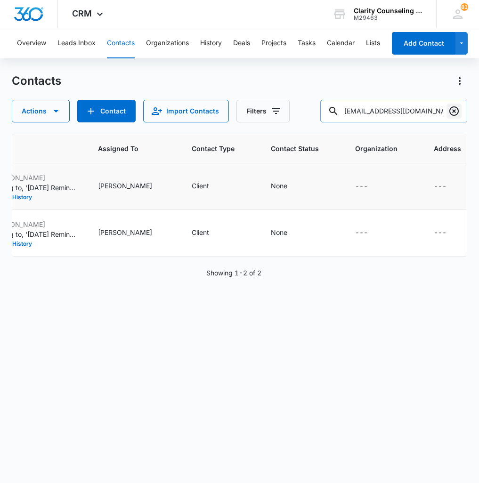
click at [454, 113] on icon "Clear" at bounding box center [453, 110] width 11 height 11
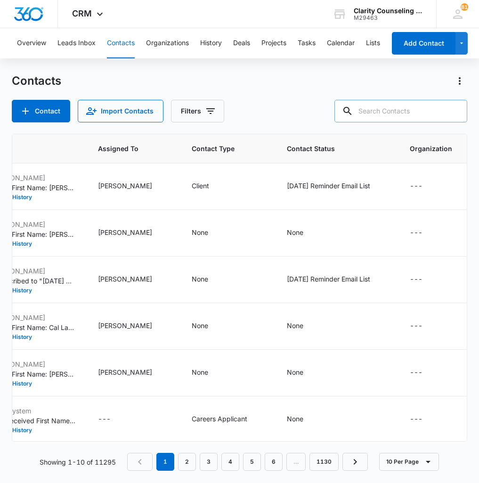
paste input "[EMAIL_ADDRESS][DOMAIN_NAME]"
type input "[EMAIL_ADDRESS][DOMAIN_NAME]"
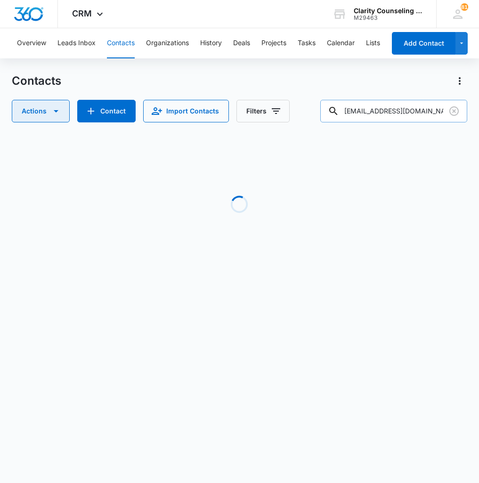
scroll to position [0, 549]
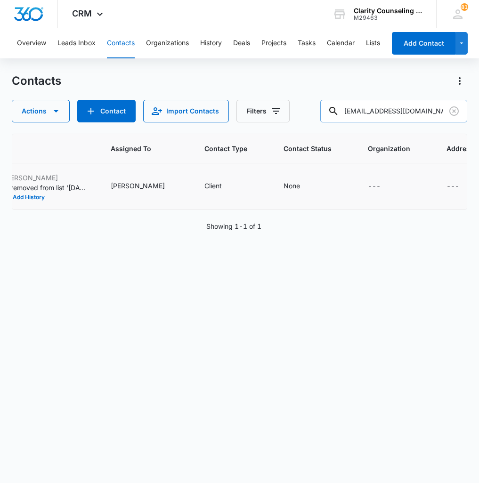
click at [272, 193] on td "None" at bounding box center [314, 186] width 84 height 47
click at [283, 188] on div "None" at bounding box center [299, 186] width 33 height 11
click at [243, 132] on div at bounding box center [256, 126] width 46 height 12
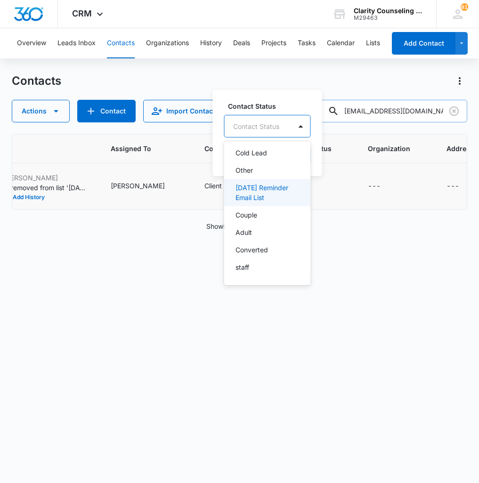
click at [249, 195] on p "[DATE] Reminder Email List" at bounding box center [266, 193] width 62 height 20
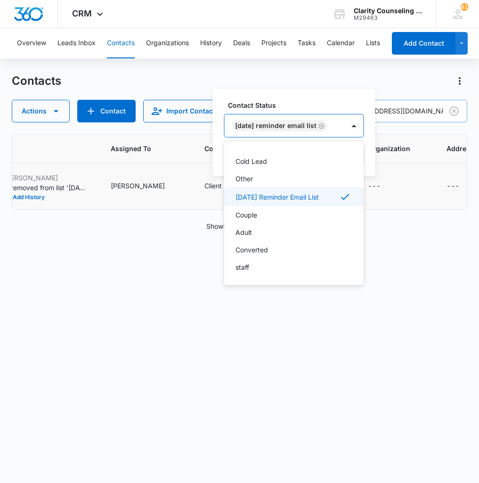
scroll to position [137, 0]
click at [354, 126] on div at bounding box center [353, 125] width 15 height 15
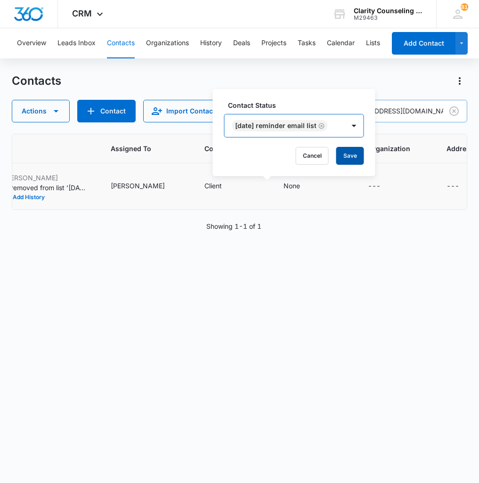
click at [354, 152] on button "Save" at bounding box center [350, 156] width 28 height 18
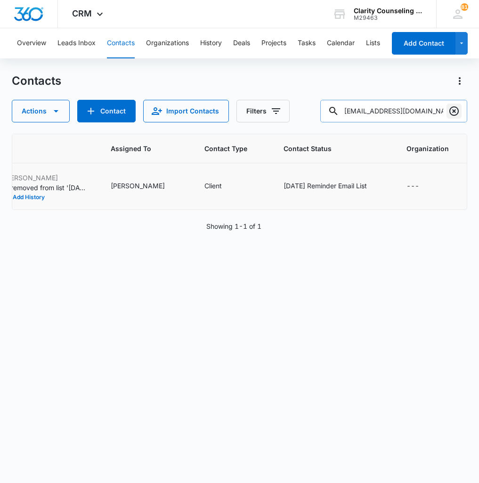
click at [450, 112] on icon "Clear" at bounding box center [453, 110] width 11 height 11
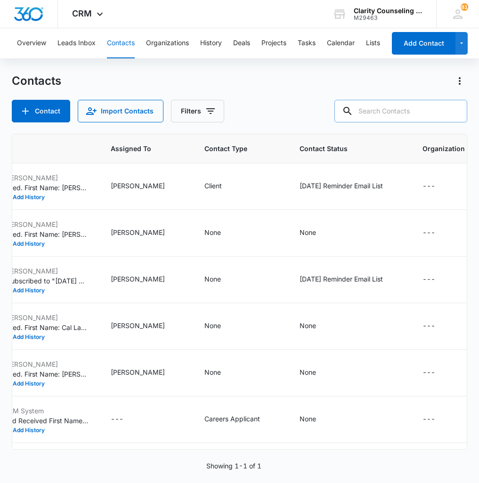
paste input "[EMAIL_ADDRESS][DOMAIN_NAME]"
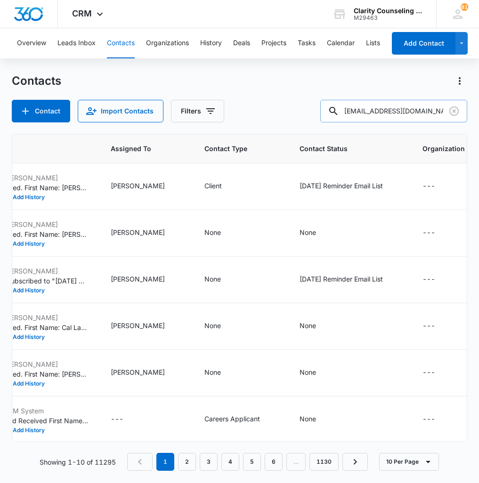
type input "[EMAIL_ADDRESS][DOMAIN_NAME]"
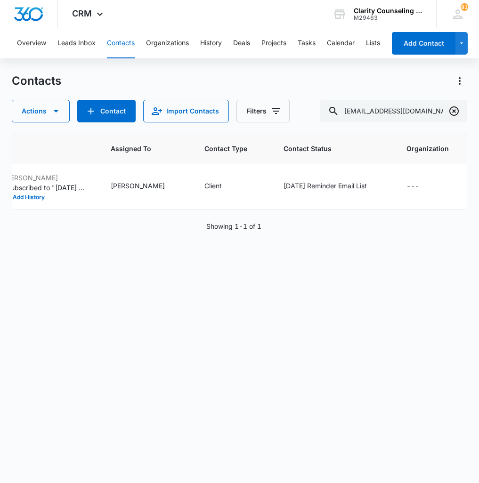
click at [447, 117] on button "Clear" at bounding box center [453, 111] width 15 height 15
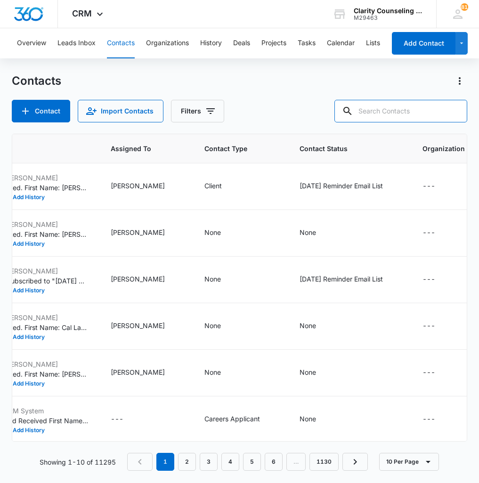
paste input "[EMAIL_ADDRESS][DOMAIN_NAME]"
type input "[EMAIL_ADDRESS][DOMAIN_NAME]"
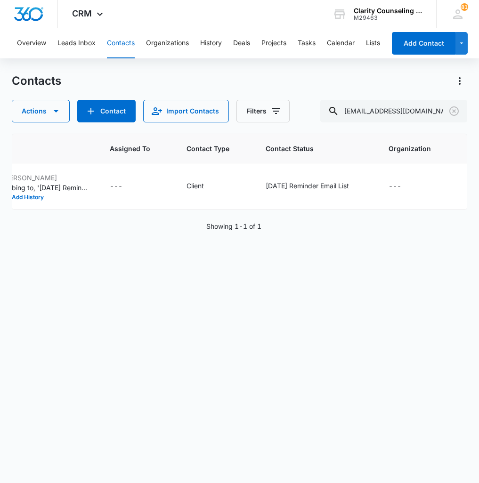
scroll to position [0, 549]
click at [454, 105] on button "Clear" at bounding box center [453, 111] width 15 height 15
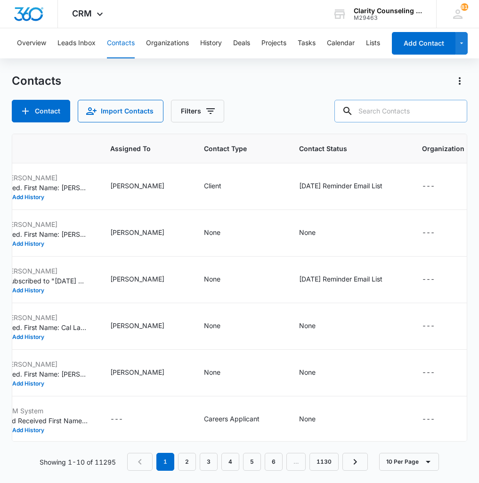
paste input "[EMAIL_ADDRESS][DOMAIN_NAME]"
type input "[EMAIL_ADDRESS][DOMAIN_NAME]"
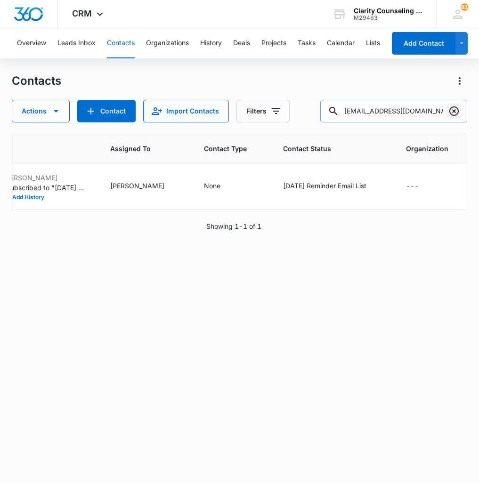
click at [456, 114] on icon "Clear" at bounding box center [453, 110] width 9 height 9
paste input "[EMAIL_ADDRESS][DOMAIN_NAME]"
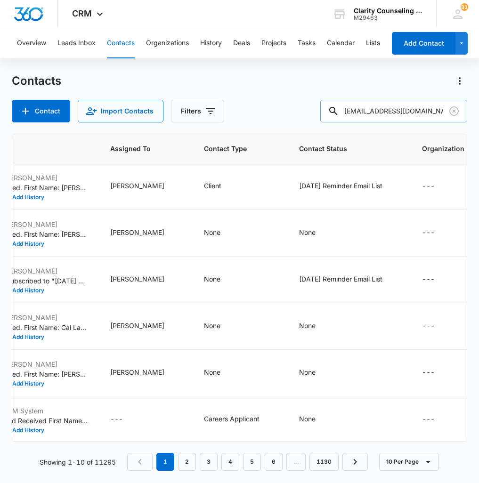
scroll to position [0, 0]
type input "[EMAIL_ADDRESS][DOMAIN_NAME]"
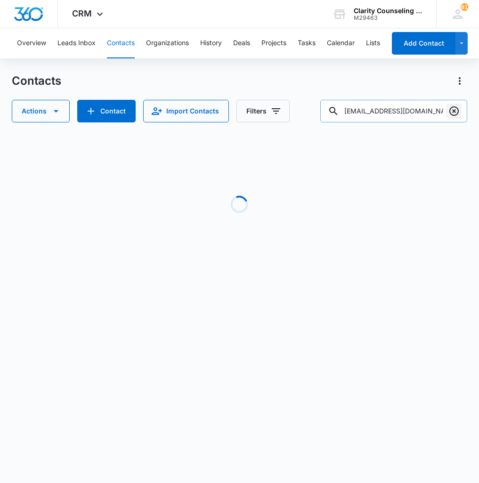
scroll to position [0, 0]
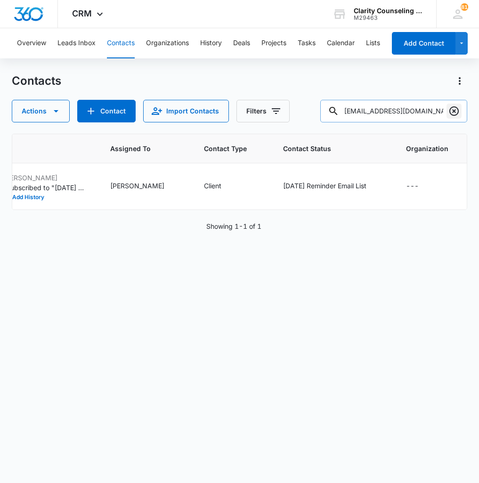
click at [459, 111] on button "Clear" at bounding box center [453, 111] width 15 height 15
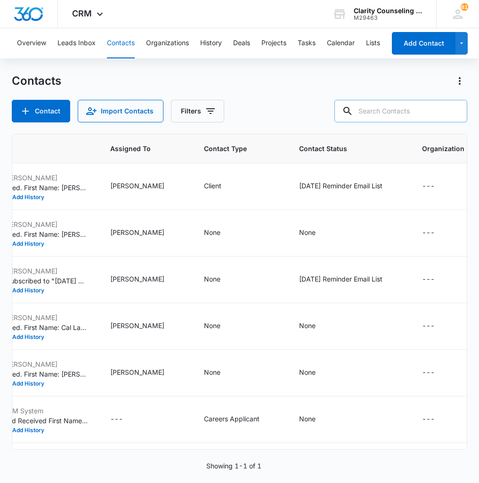
paste input "[PERSON_NAME][EMAIL_ADDRESS][DOMAIN_NAME]"
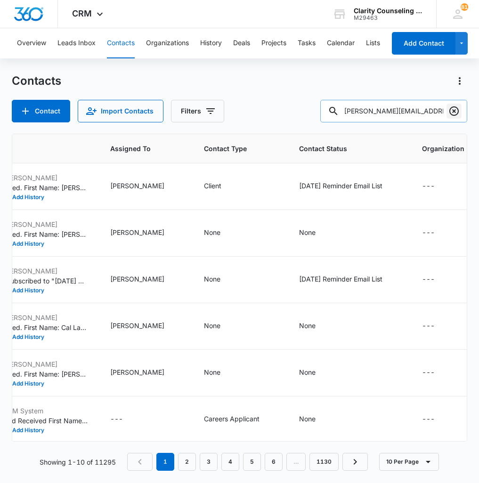
type input "[PERSON_NAME][EMAIL_ADDRESS][DOMAIN_NAME]"
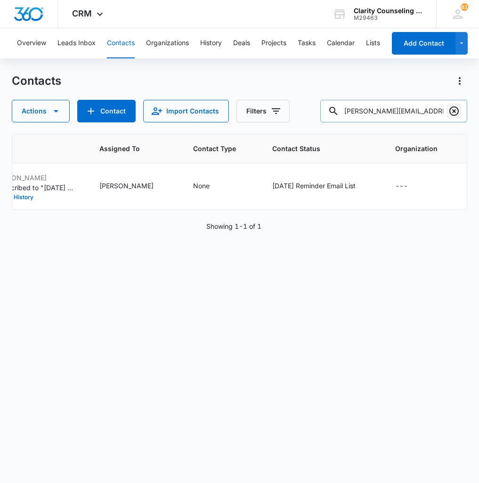
click at [456, 109] on icon "Clear" at bounding box center [453, 110] width 11 height 11
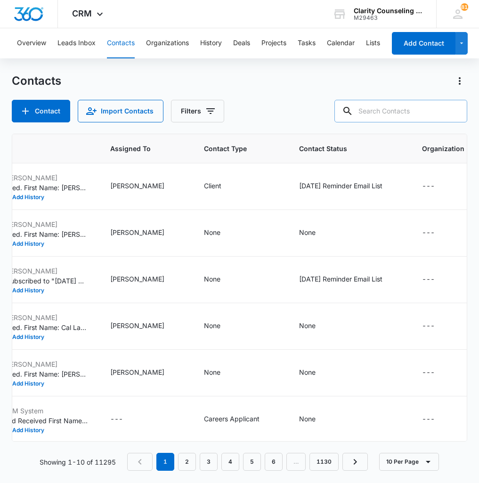
paste input "[PERSON_NAME][EMAIL_ADDRESS][DOMAIN_NAME]"
type input "[PERSON_NAME][EMAIL_ADDRESS][DOMAIN_NAME]"
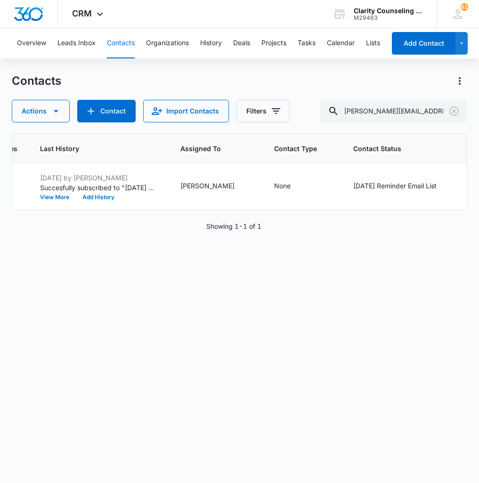
scroll to position [0, 354]
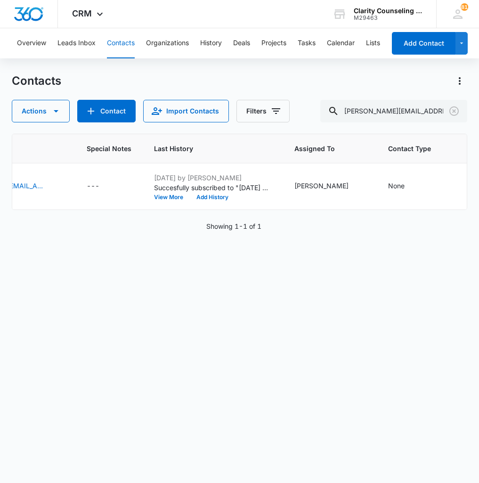
click at [100, 277] on div "ID Contact Name Phone Email Special Notes Last History Assigned To Contact Type…" at bounding box center [239, 302] width 455 height 337
click at [449, 109] on icon "Clear" at bounding box center [453, 110] width 11 height 11
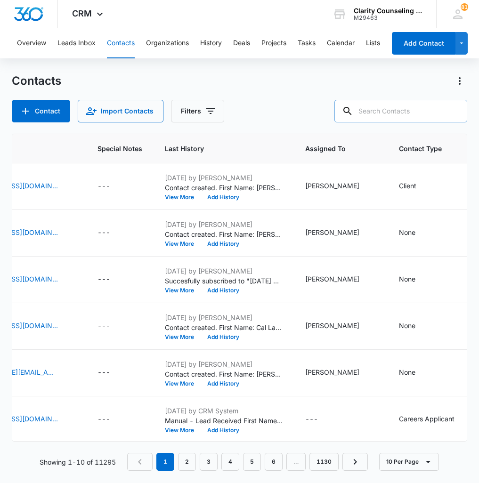
paste input "[EMAIL_ADDRESS][DOMAIN_NAME]"
type input "[EMAIL_ADDRESS][DOMAIN_NAME]"
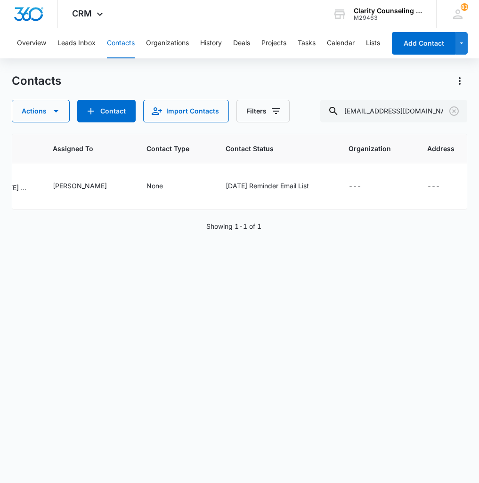
scroll to position [0, 580]
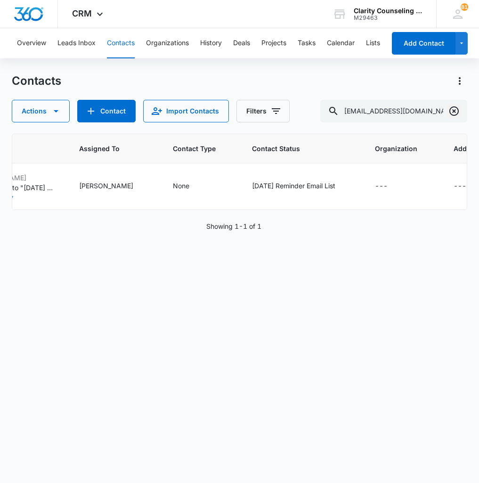
click at [455, 115] on icon "Clear" at bounding box center [453, 110] width 9 height 9
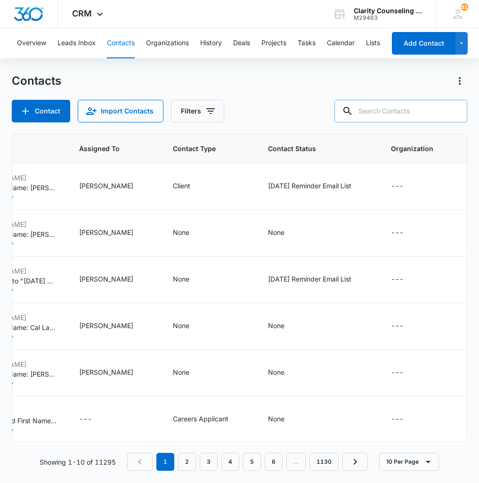
paste input "[EMAIL_ADDRESS][DOMAIN_NAME]"
type input "[EMAIL_ADDRESS][DOMAIN_NAME]"
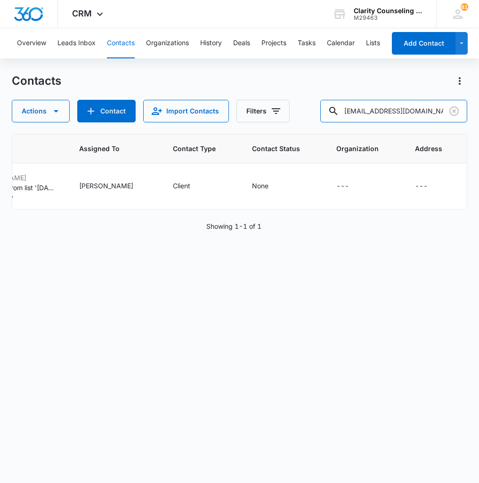
scroll to position [0, 557]
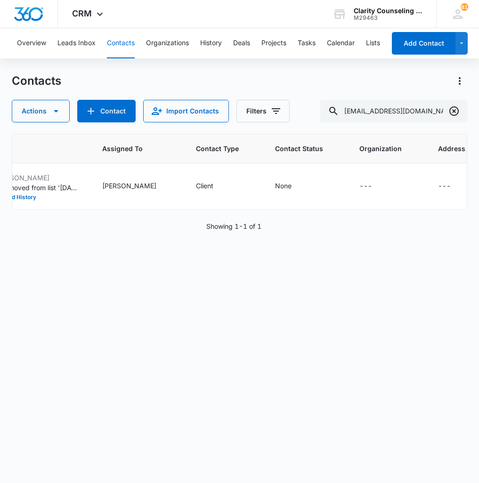
click at [452, 111] on icon "Clear" at bounding box center [453, 110] width 11 height 11
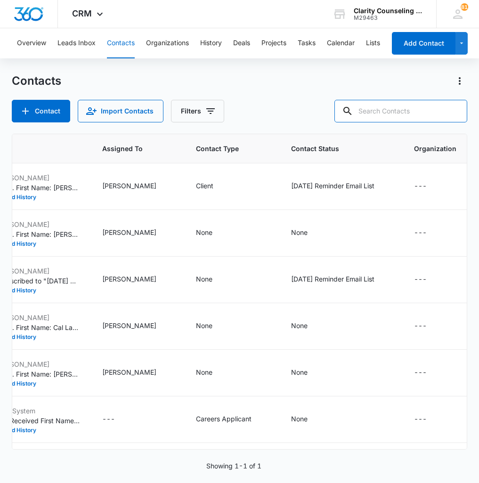
paste input "[EMAIL_ADDRESS][DOMAIN_NAME]"
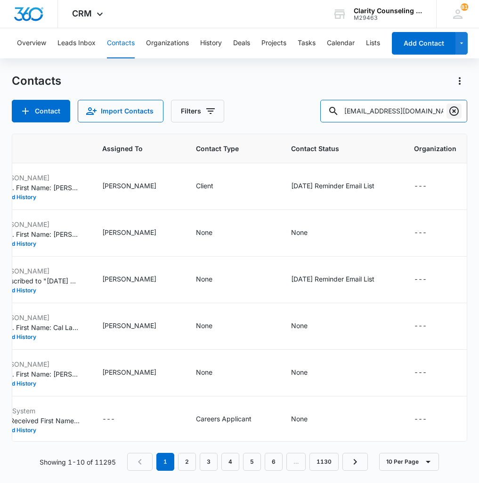
type input "[EMAIL_ADDRESS][DOMAIN_NAME]"
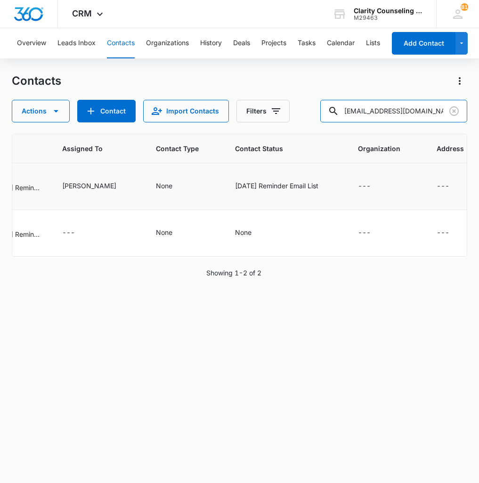
scroll to position [0, 663]
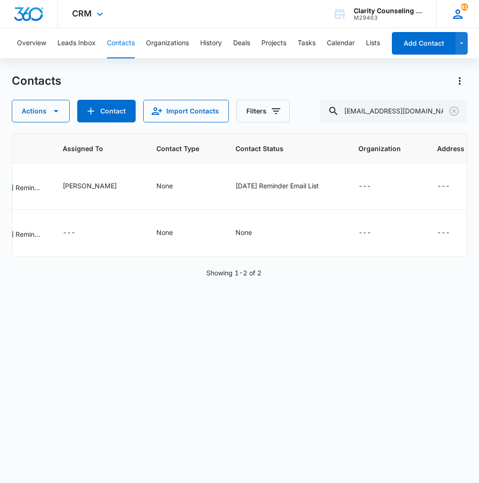
click at [460, 17] on icon at bounding box center [457, 13] width 9 height 9
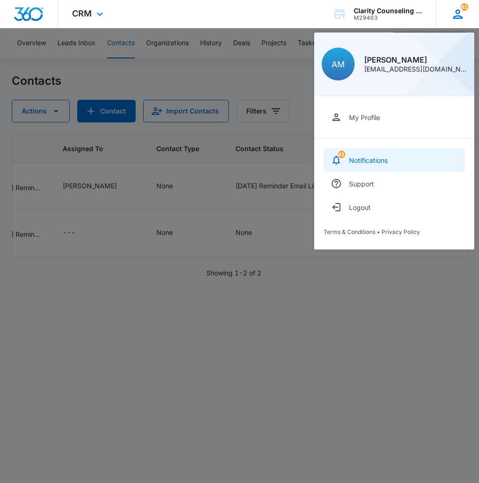
click at [417, 157] on link "81 Notifications" at bounding box center [393, 160] width 141 height 24
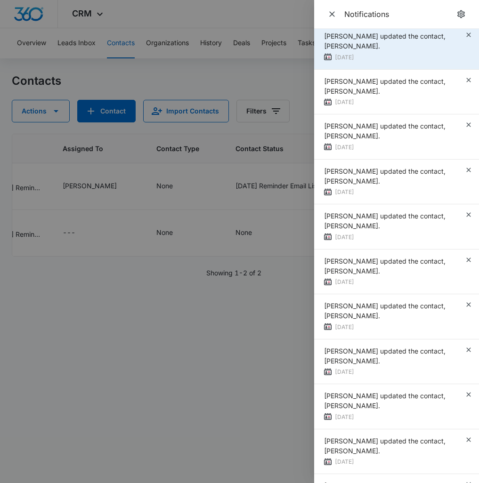
scroll to position [0, 0]
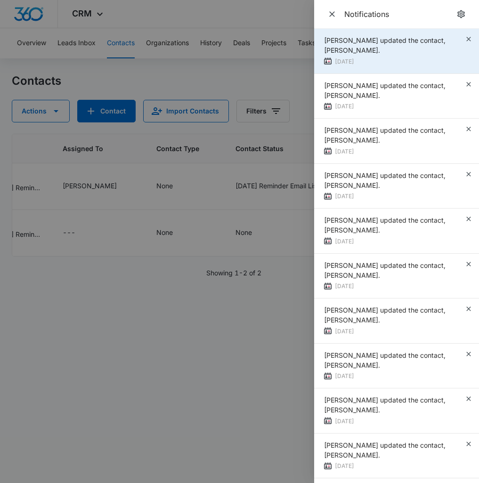
click at [465, 40] on icon "button" at bounding box center [468, 39] width 8 height 8
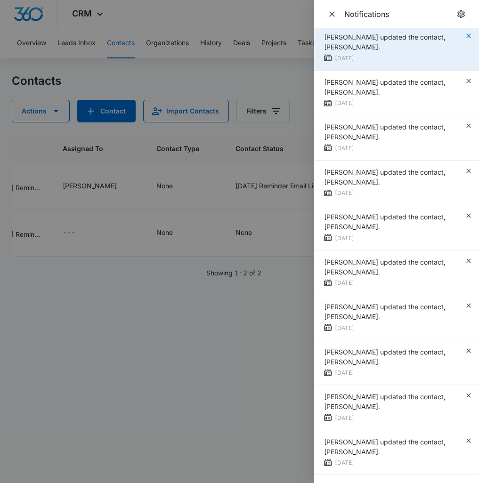
click at [467, 34] on icon "button" at bounding box center [468, 36] width 8 height 8
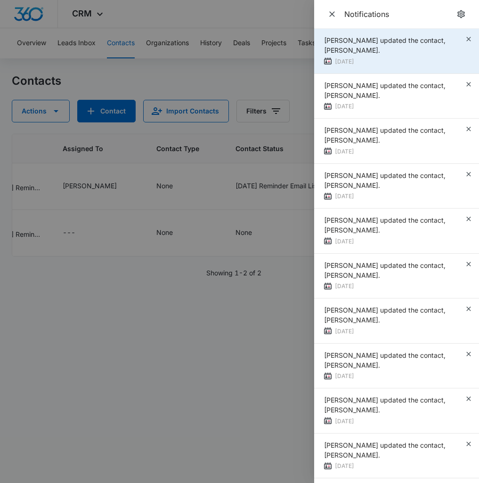
click at [453, 48] on div "[PERSON_NAME] updated the contact, [PERSON_NAME]." at bounding box center [394, 45] width 141 height 20
click at [467, 40] on icon "button" at bounding box center [468, 39] width 8 height 8
click at [469, 40] on icon "button" at bounding box center [468, 39] width 4 height 4
click at [468, 42] on icon "button" at bounding box center [468, 39] width 8 height 8
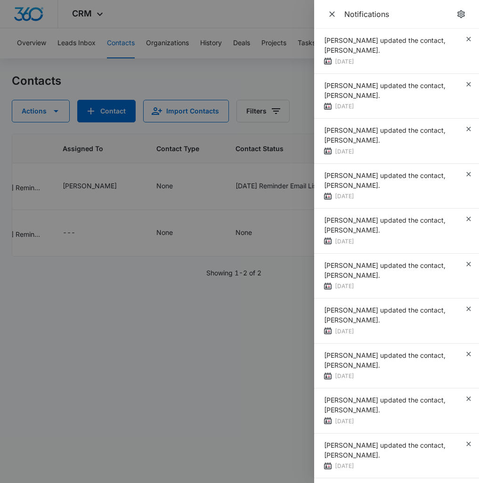
click at [468, 42] on icon "button" at bounding box center [468, 39] width 8 height 8
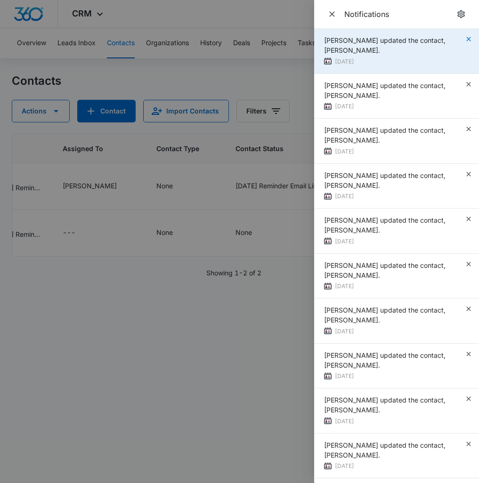
click at [467, 40] on icon "button" at bounding box center [468, 39] width 4 height 4
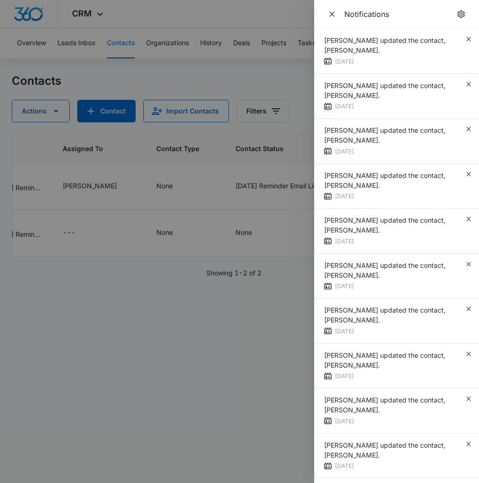
click at [467, 40] on icon "button" at bounding box center [468, 39] width 4 height 4
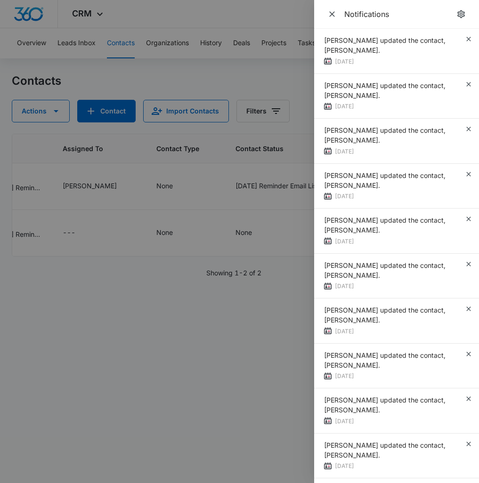
click at [467, 40] on icon "button" at bounding box center [468, 39] width 4 height 4
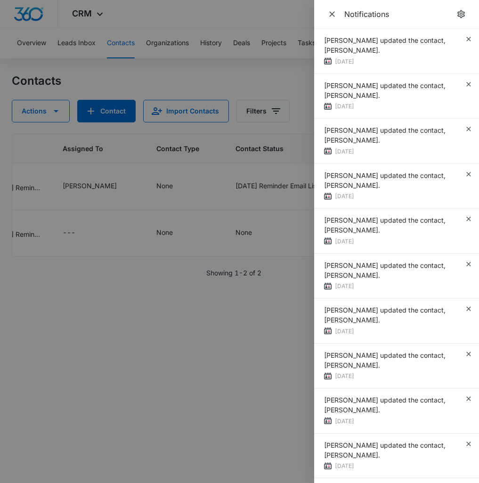
click at [467, 40] on icon "button" at bounding box center [468, 39] width 4 height 4
click at [467, 40] on div "[PERSON_NAME] updated the contact, [PERSON_NAME]. [DATE]" at bounding box center [396, 51] width 165 height 45
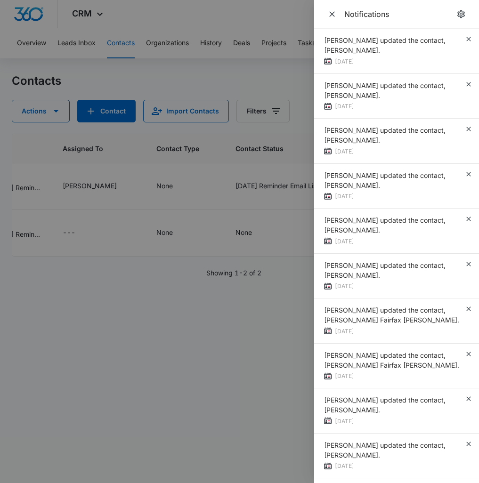
click at [467, 40] on icon "button" at bounding box center [468, 39] width 4 height 4
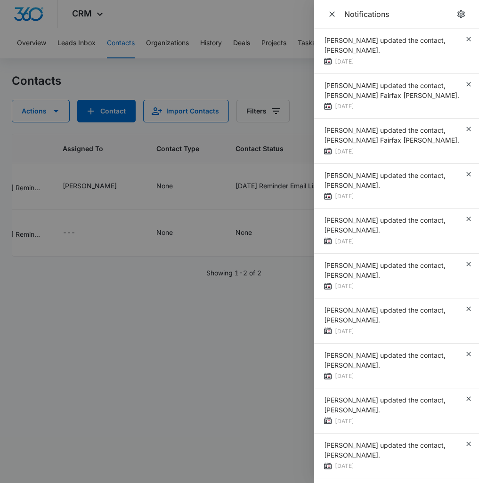
click at [467, 40] on icon "button" at bounding box center [468, 39] width 4 height 4
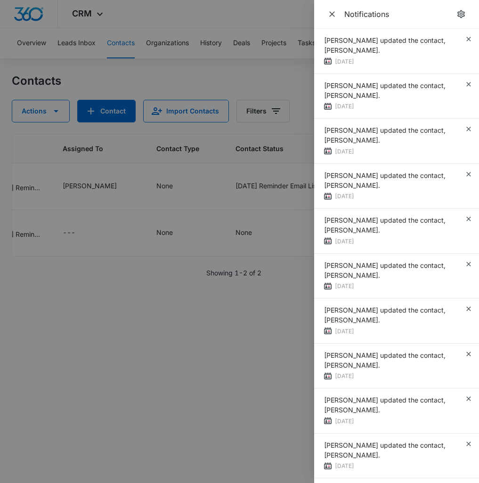
click at [467, 40] on icon "button" at bounding box center [468, 39] width 4 height 4
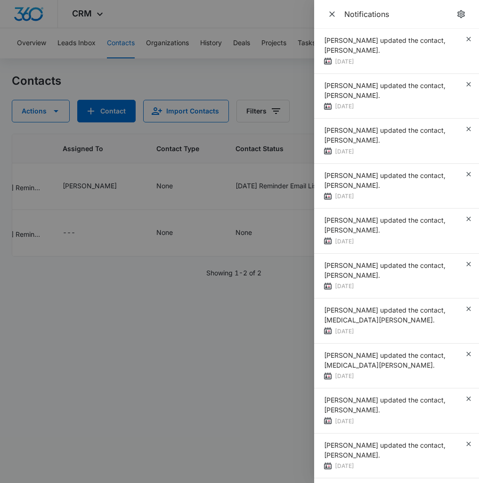
click at [467, 40] on icon "button" at bounding box center [468, 39] width 4 height 4
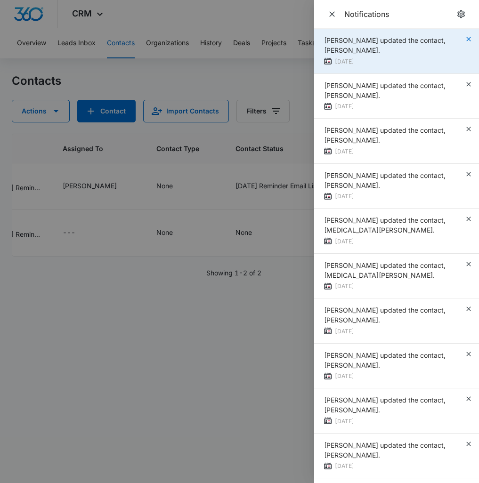
click at [468, 41] on icon "button" at bounding box center [468, 39] width 8 height 8
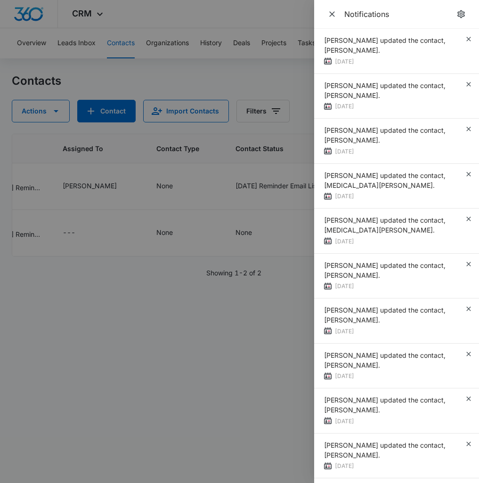
click at [468, 41] on icon "button" at bounding box center [468, 39] width 8 height 8
click at [468, 41] on div "[PERSON_NAME] updated the contact, [MEDICAL_DATA][PERSON_NAME]. [DATE]" at bounding box center [396, 51] width 165 height 45
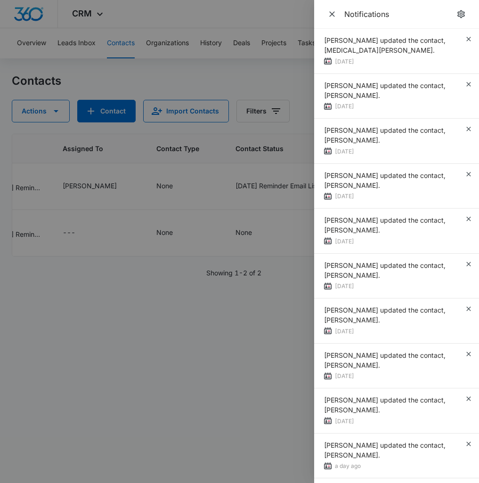
click at [468, 41] on icon "button" at bounding box center [468, 39] width 8 height 8
click at [468, 41] on div "[PERSON_NAME] updated the contact, [PERSON_NAME]. [DATE]" at bounding box center [396, 51] width 165 height 45
click at [468, 41] on icon "button" at bounding box center [468, 39] width 8 height 8
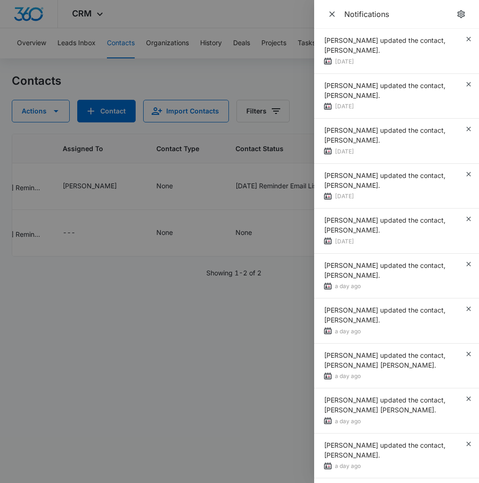
click at [468, 41] on icon "button" at bounding box center [468, 39] width 8 height 8
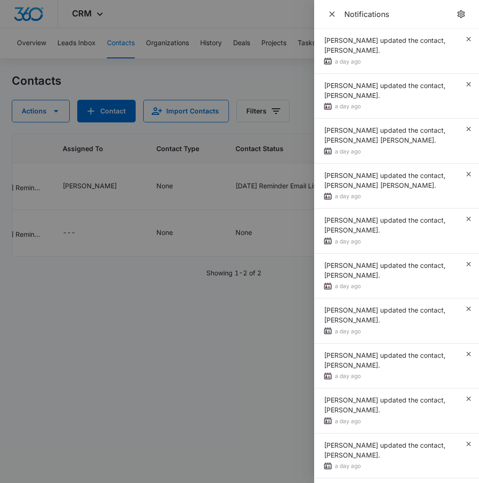
click at [468, 41] on icon "button" at bounding box center [468, 39] width 8 height 8
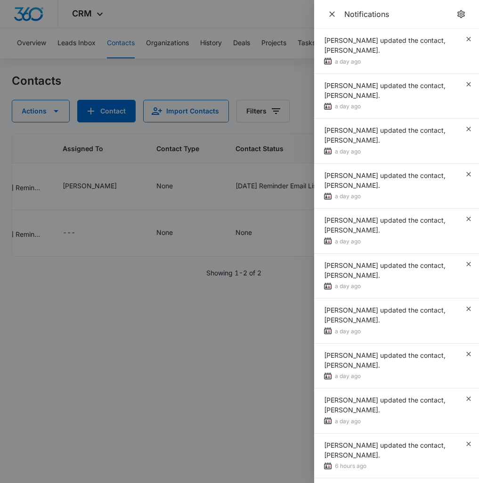
click at [468, 41] on icon "button" at bounding box center [468, 39] width 8 height 8
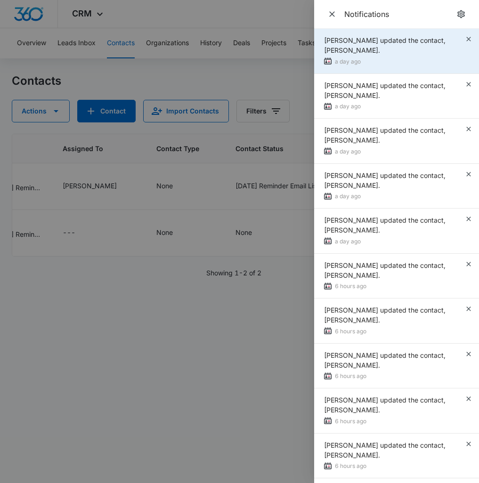
click at [463, 37] on div "[PERSON_NAME] updated the contact, [PERSON_NAME]." at bounding box center [394, 45] width 141 height 20
click at [463, 38] on div "[PERSON_NAME] updated the contact, [PERSON_NAME]." at bounding box center [394, 45] width 141 height 20
click at [466, 38] on icon "button" at bounding box center [468, 39] width 8 height 8
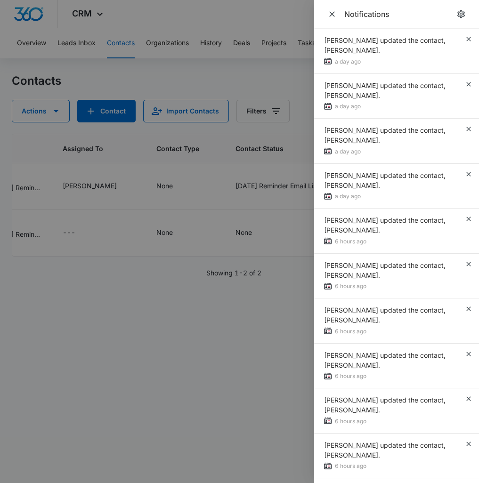
click at [466, 38] on icon "button" at bounding box center [468, 39] width 8 height 8
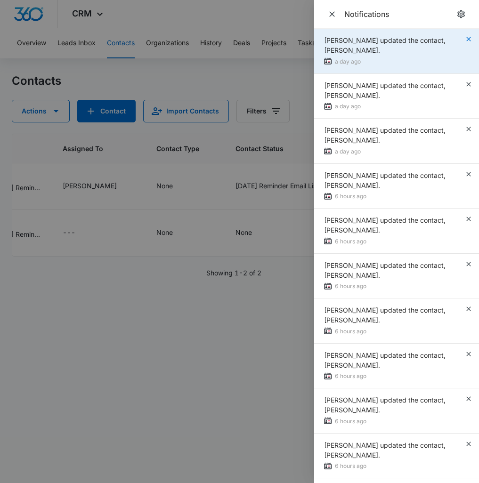
click at [466, 39] on icon "button" at bounding box center [468, 39] width 8 height 8
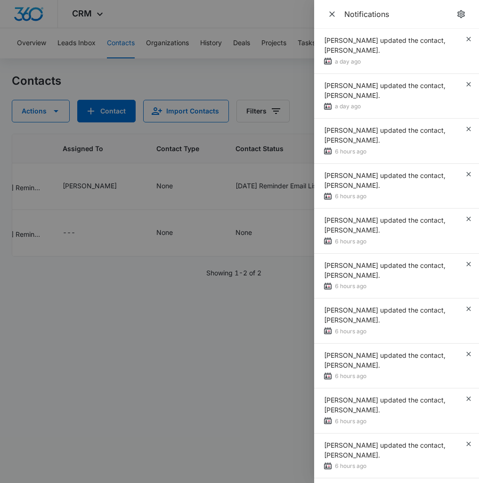
click at [466, 39] on icon "button" at bounding box center [468, 39] width 8 height 8
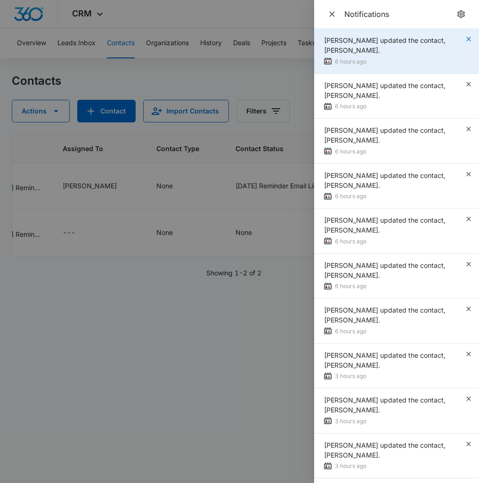
click at [466, 39] on icon "button" at bounding box center [468, 39] width 8 height 8
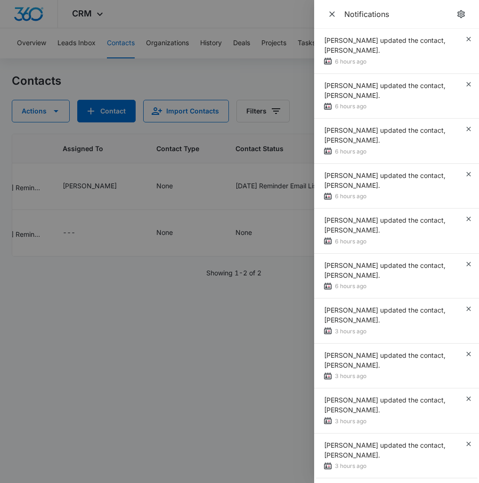
click at [466, 39] on icon "button" at bounding box center [468, 39] width 8 height 8
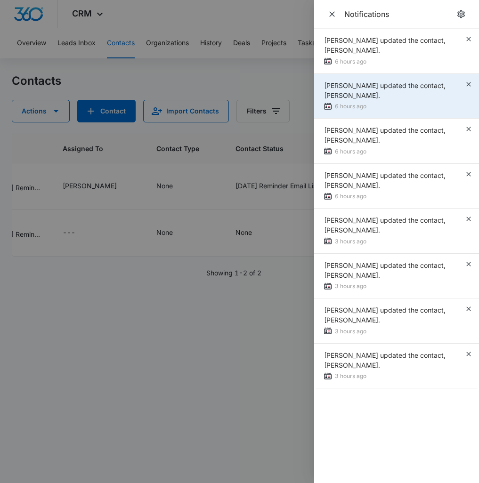
click at [464, 81] on div "[PERSON_NAME] updated the contact, [PERSON_NAME]." at bounding box center [394, 90] width 141 height 20
click at [466, 85] on icon "button" at bounding box center [468, 84] width 8 height 8
click at [466, 82] on icon "button" at bounding box center [468, 84] width 8 height 8
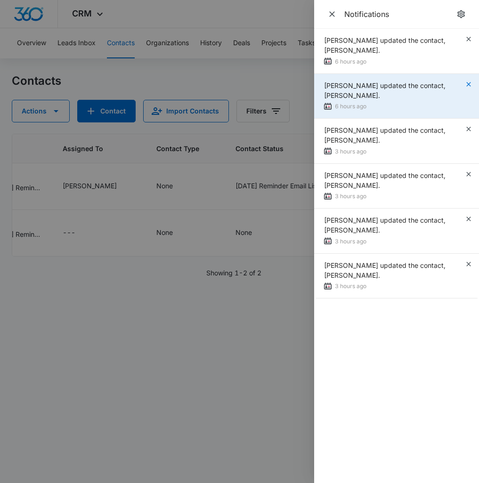
click at [467, 82] on icon "button" at bounding box center [468, 84] width 8 height 8
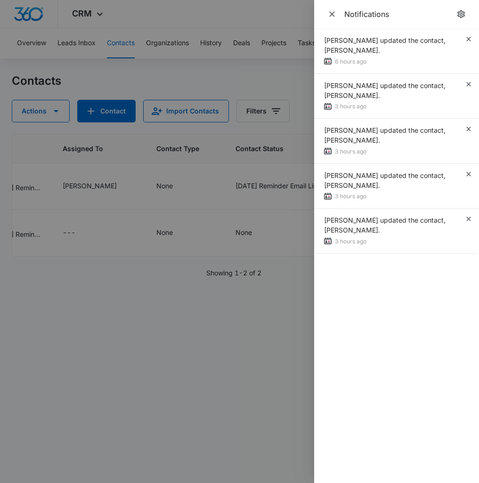
click at [467, 82] on icon "button" at bounding box center [468, 84] width 8 height 8
click at [467, 82] on icon "button" at bounding box center [468, 84] width 4 height 4
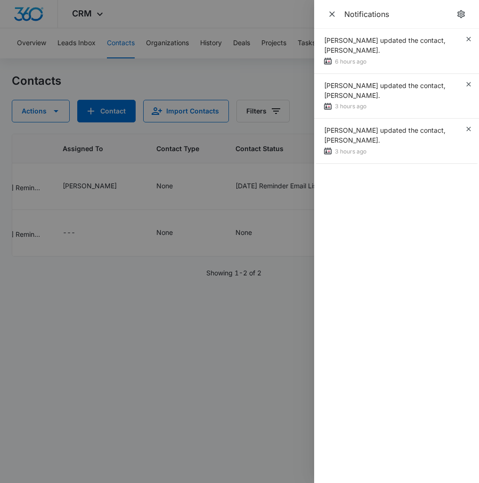
click at [467, 82] on icon "button" at bounding box center [468, 84] width 4 height 4
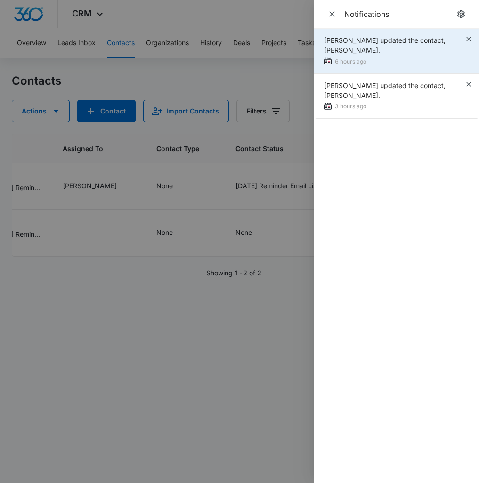
click at [452, 72] on div "[PERSON_NAME] updated the contact, [PERSON_NAME]. 6 hours ago" at bounding box center [396, 51] width 165 height 45
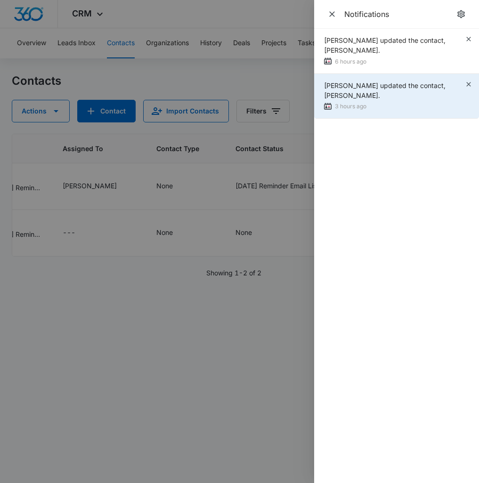
click at [464, 82] on div "[PERSON_NAME] updated the contact, [PERSON_NAME]." at bounding box center [394, 90] width 141 height 20
click at [464, 84] on div "[PERSON_NAME] updated the contact, [PERSON_NAME]." at bounding box center [394, 90] width 141 height 20
drag, startPoint x: 372, startPoint y: 94, endPoint x: 349, endPoint y: 90, distance: 22.8
click at [350, 91] on div "[PERSON_NAME] updated the contact, [PERSON_NAME]." at bounding box center [394, 90] width 141 height 20
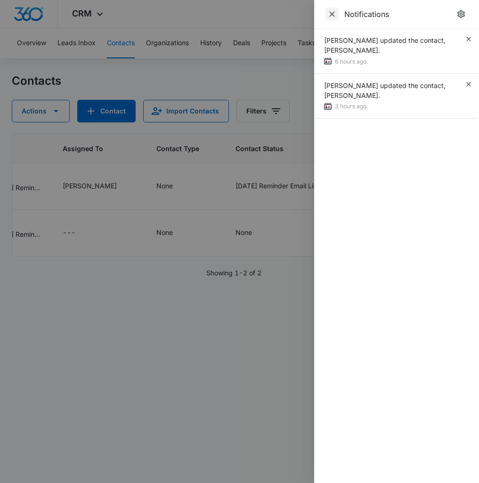
click at [331, 20] on span "Close" at bounding box center [331, 14] width 13 height 13
